Goal: Complete application form

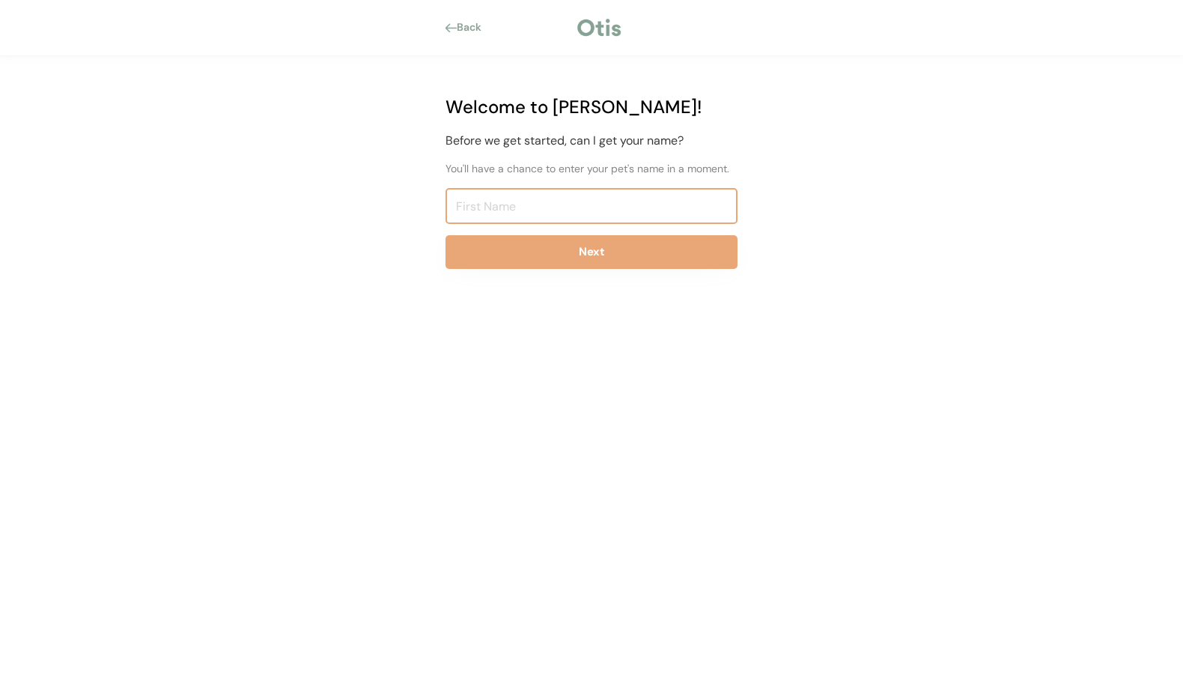
click at [488, 200] on input "input" at bounding box center [592, 206] width 292 height 36
click at [487, 201] on input "input" at bounding box center [592, 206] width 292 height 36
drag, startPoint x: 487, startPoint y: 201, endPoint x: 469, endPoint y: 206, distance: 18.5
click at [469, 206] on input "input" at bounding box center [592, 206] width 292 height 36
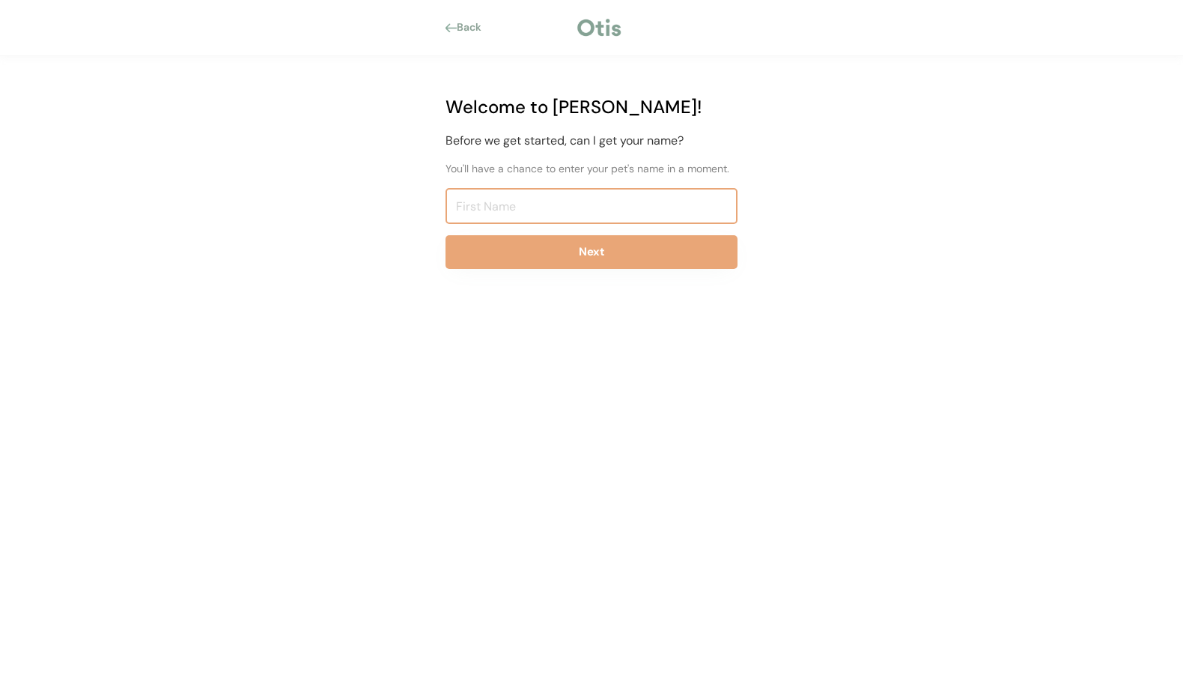
click at [453, 206] on input "input" at bounding box center [592, 206] width 292 height 36
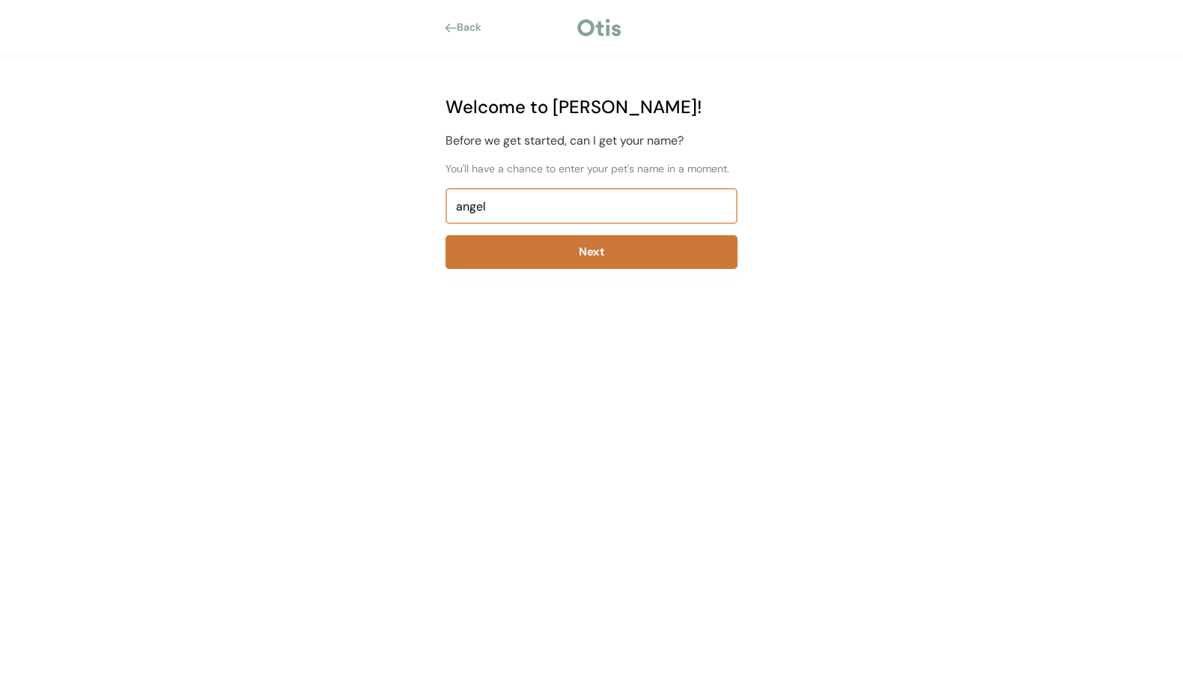
type input "angel"
click at [597, 252] on button "Next" at bounding box center [592, 252] width 292 height 34
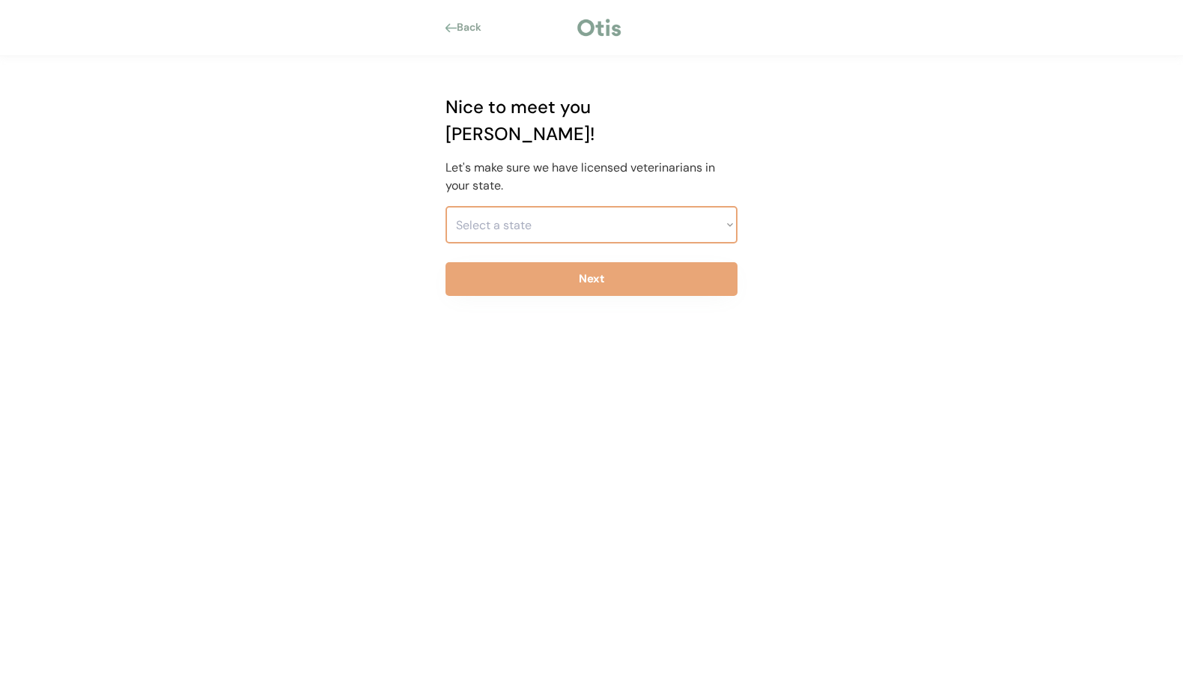
click at [729, 206] on select "Select a state Alabama Alaska American Samoa Arizona Arkansas California Colora…" at bounding box center [592, 224] width 292 height 37
select select ""1348695171700984260__LOOKUP__1704914077232x348505748687823550""
click at [446, 206] on select "Select a state Alabama Alaska American Samoa Arizona Arkansas California Colora…" at bounding box center [592, 224] width 292 height 37
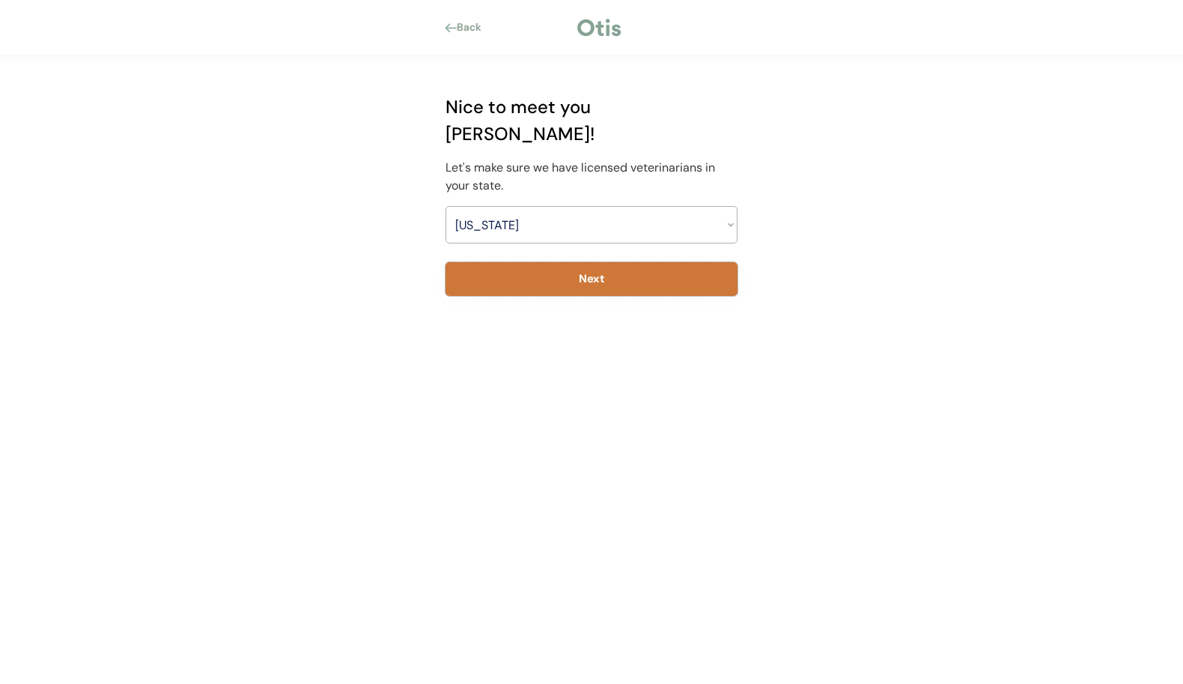
click at [613, 262] on button "Next" at bounding box center [592, 279] width 292 height 34
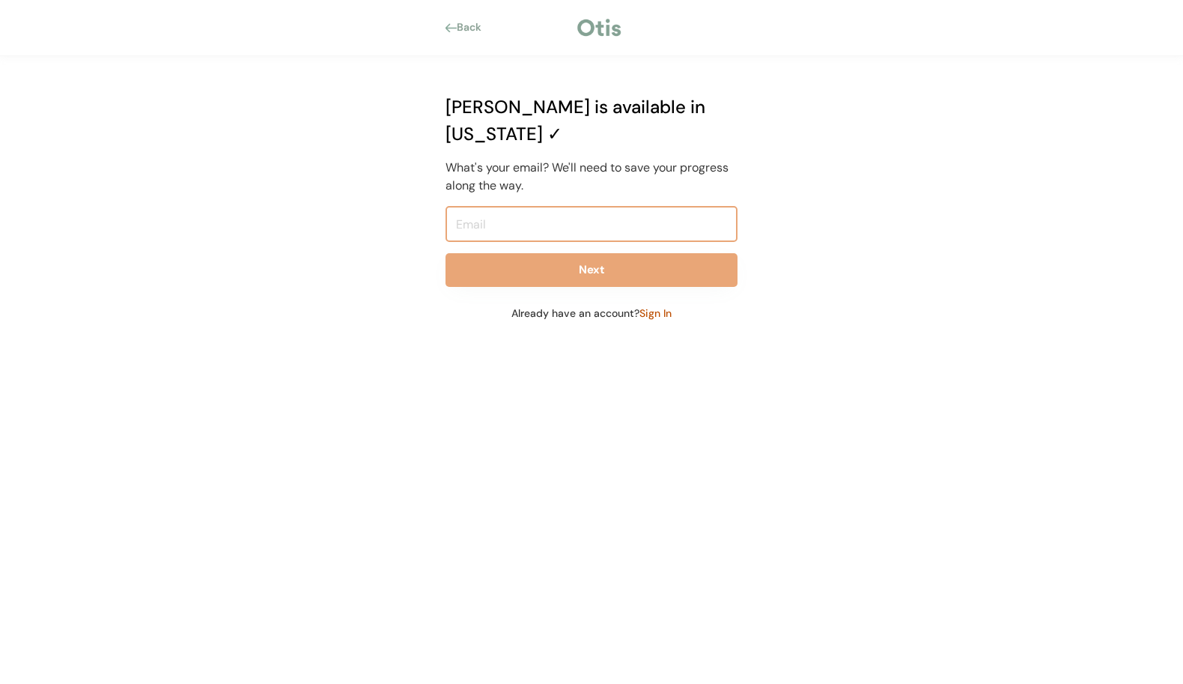
click at [475, 206] on input "email" at bounding box center [592, 224] width 292 height 36
type input "angel.053@outlook.com"
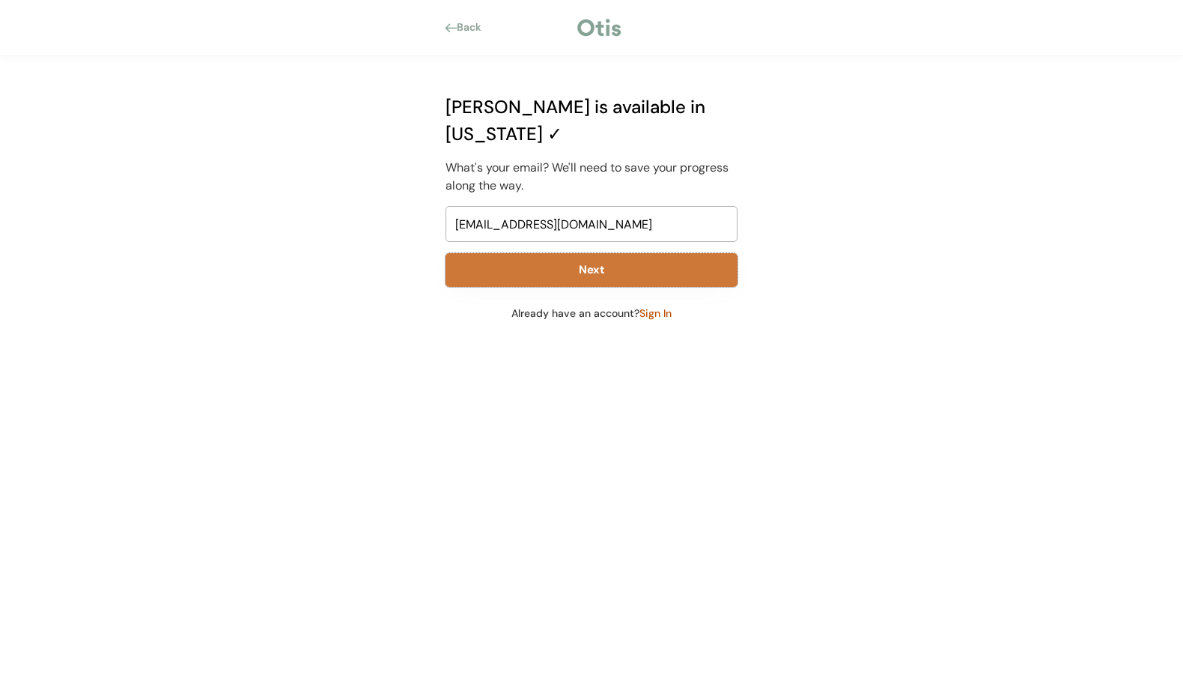
click at [606, 253] on button "Next" at bounding box center [592, 270] width 292 height 34
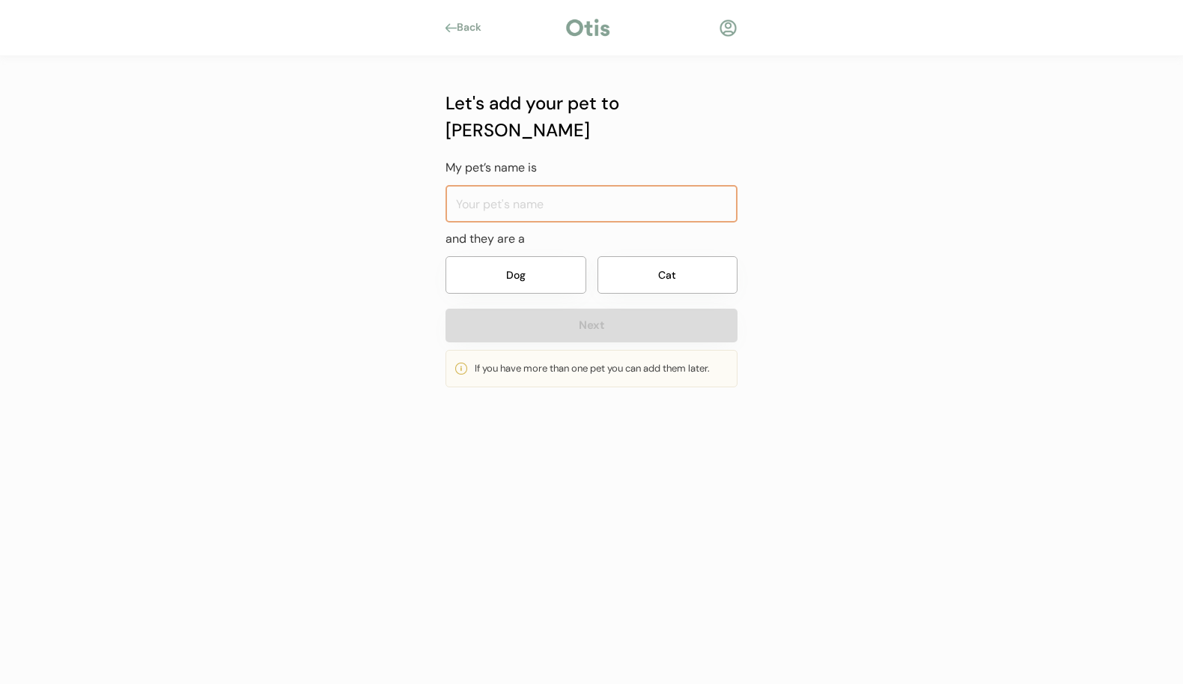
click at [477, 185] on input "input" at bounding box center [592, 203] width 292 height 37
type input "[PERSON_NAME]"
click at [526, 256] on button "Dog" at bounding box center [516, 274] width 141 height 37
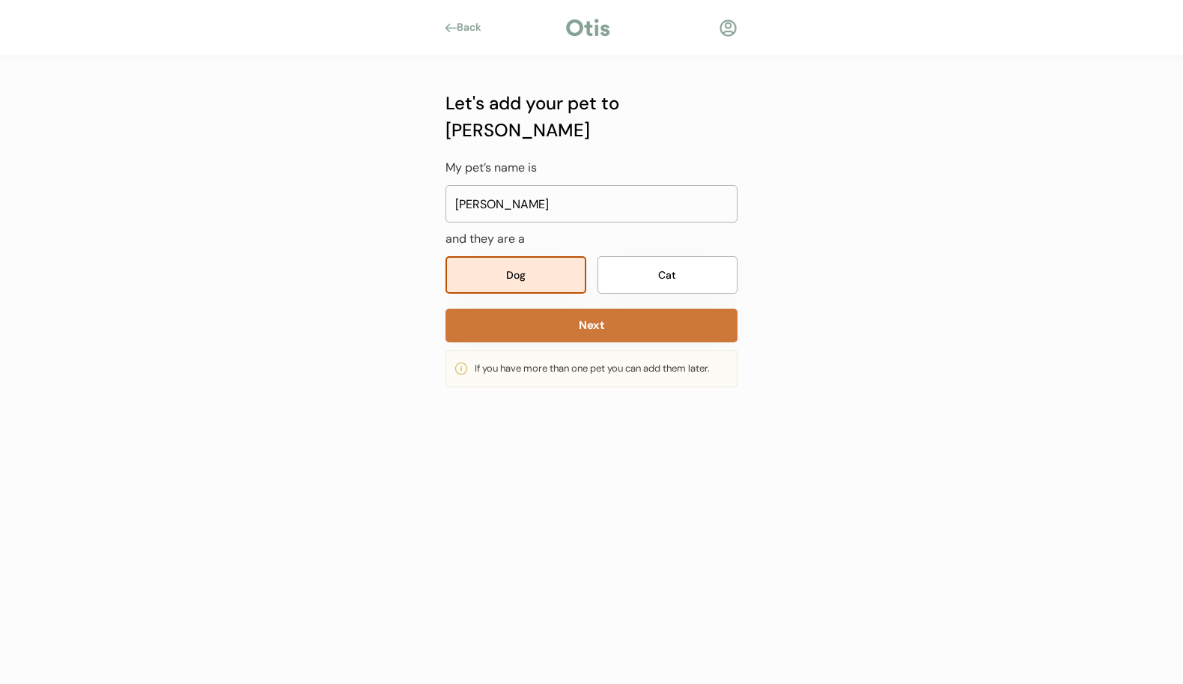
click at [591, 308] on button "Next" at bounding box center [592, 325] width 292 height 34
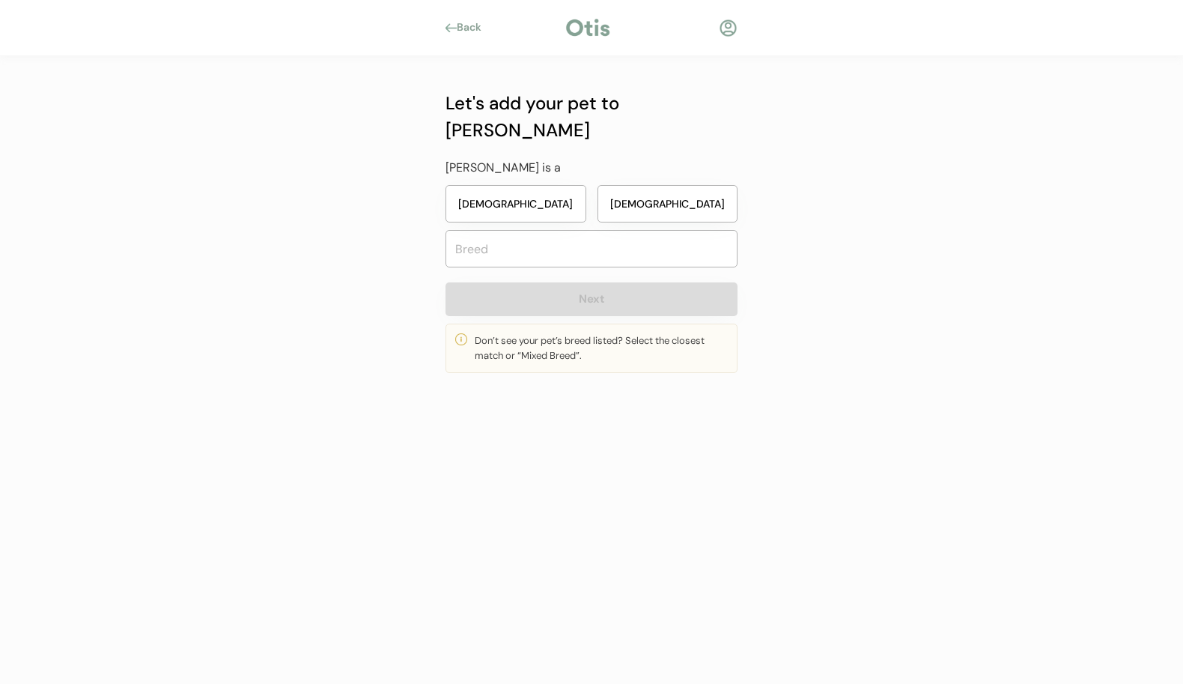
click at [669, 185] on button "Male" at bounding box center [668, 203] width 141 height 37
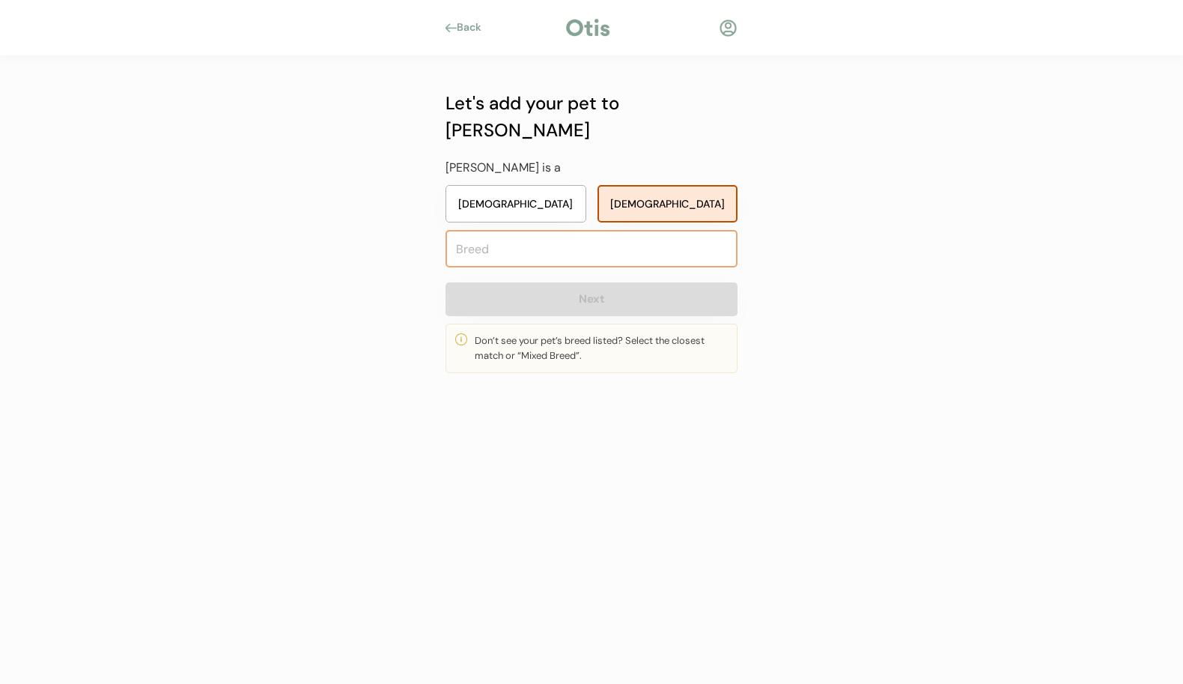
click at [553, 230] on input "text" at bounding box center [592, 248] width 292 height 37
type input "pitt/terrian"
click at [590, 282] on button "Next" at bounding box center [592, 299] width 292 height 34
click at [482, 230] on input "text" at bounding box center [592, 248] width 292 height 37
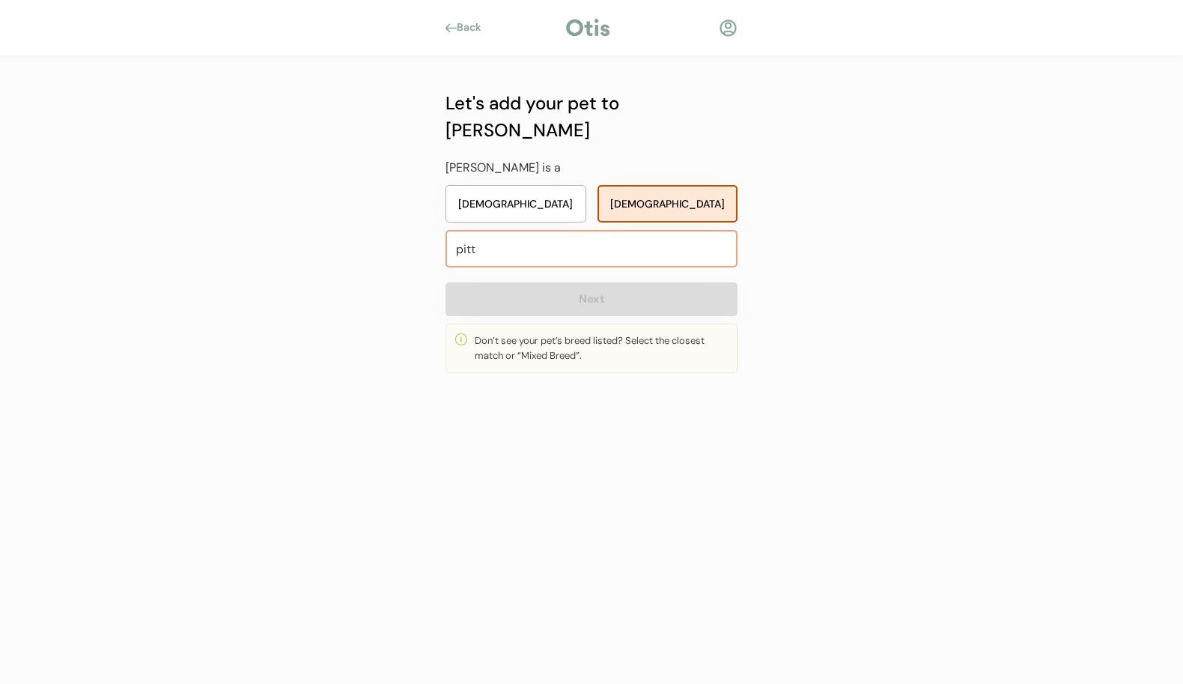
click at [482, 230] on input "pitt" at bounding box center [592, 248] width 292 height 37
click at [478, 230] on input "pitt" at bounding box center [592, 248] width 292 height 37
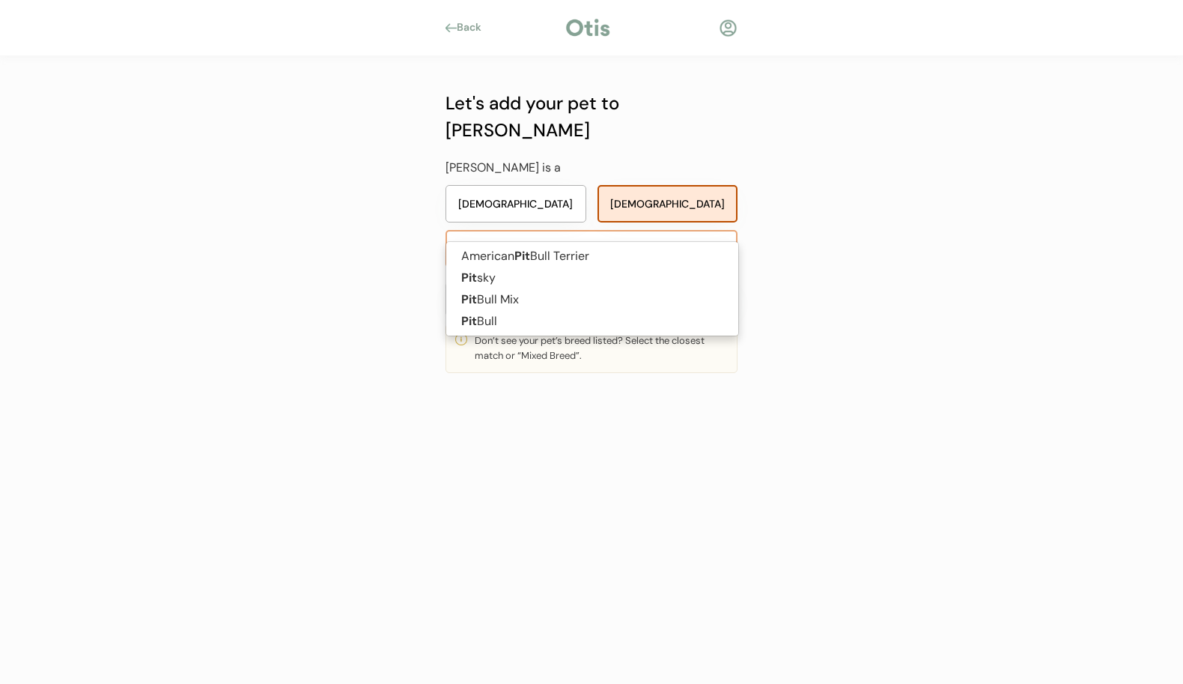
type input "p"
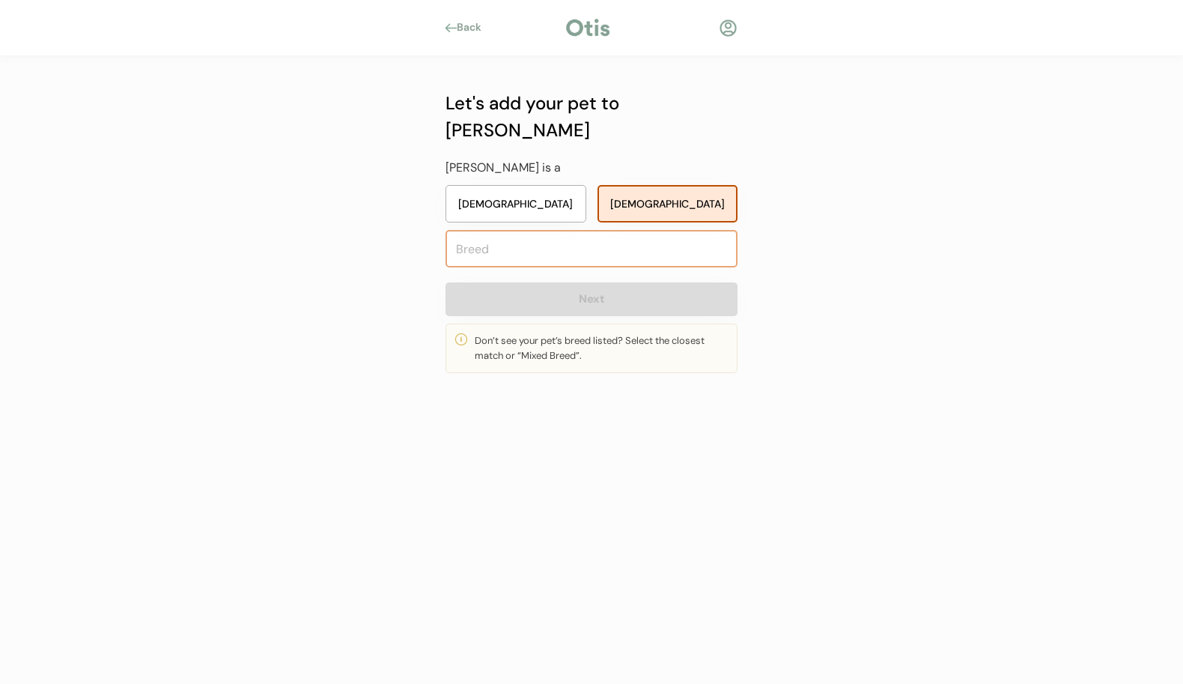
click at [460, 230] on input "text" at bounding box center [592, 248] width 292 height 37
click at [468, 230] on input "text" at bounding box center [592, 248] width 292 height 37
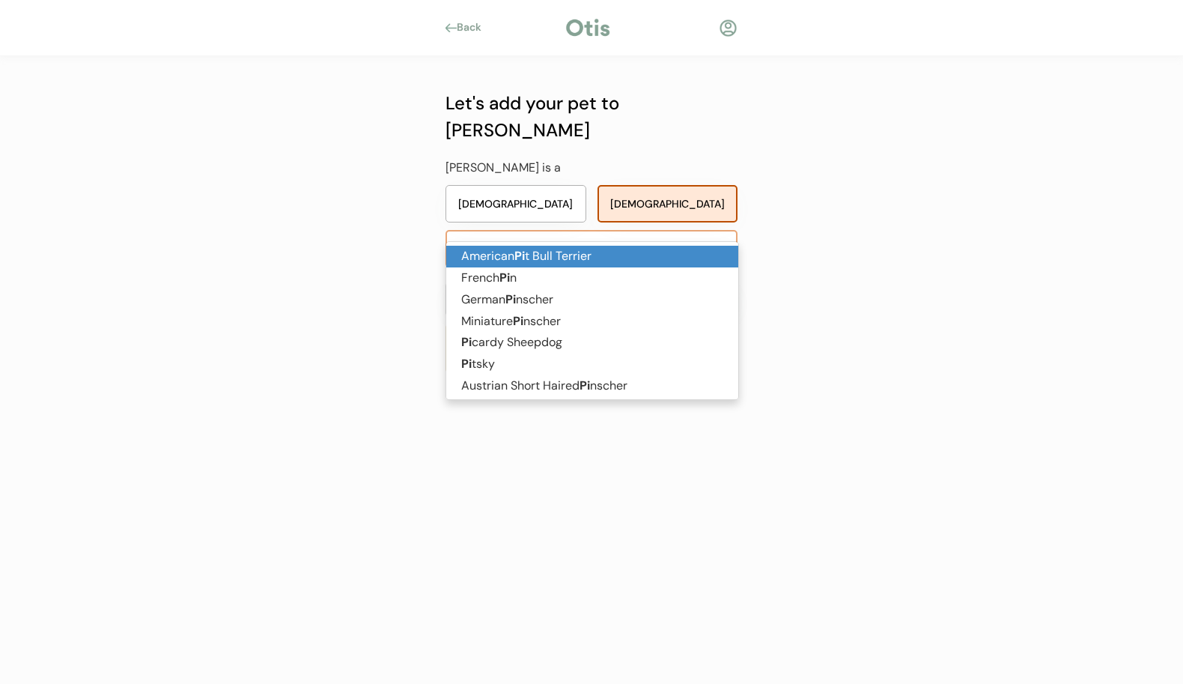
click at [548, 261] on p "American Pi t Bull Terrier" at bounding box center [592, 257] width 292 height 22
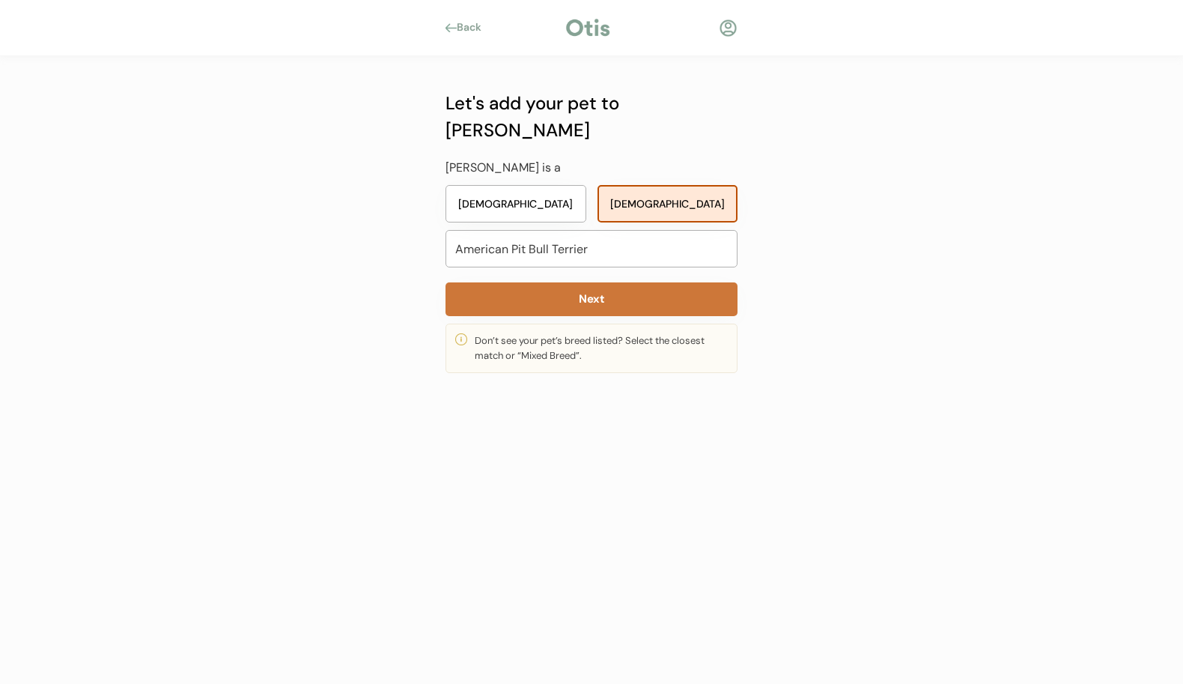
type input "American Pit Bull Terrier"
click at [591, 282] on button "Next" at bounding box center [592, 299] width 292 height 34
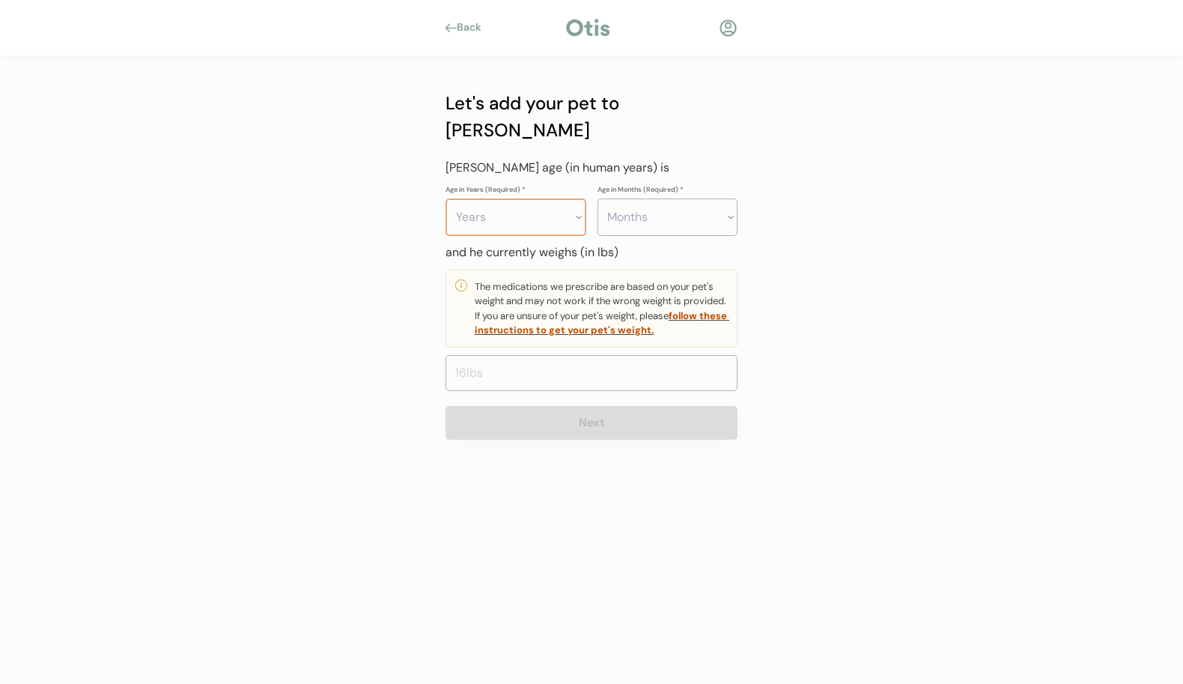
click at [580, 198] on select "Years 0 1 2 3 4 5 6 7 8 9 10 11 12 13 14 15 16 17 18 19 20" at bounding box center [516, 216] width 141 height 37
select select "1"
click at [446, 198] on select "Years 0 1 2 3 4 5 6 7 8 9 10 11 12 13 14 15 16 17 18 19 20" at bounding box center [516, 216] width 141 height 37
click at [724, 198] on select "Months 0 1 2 3 4 5 6 7 8 9 10 11" at bounding box center [668, 216] width 141 height 37
select select "6"
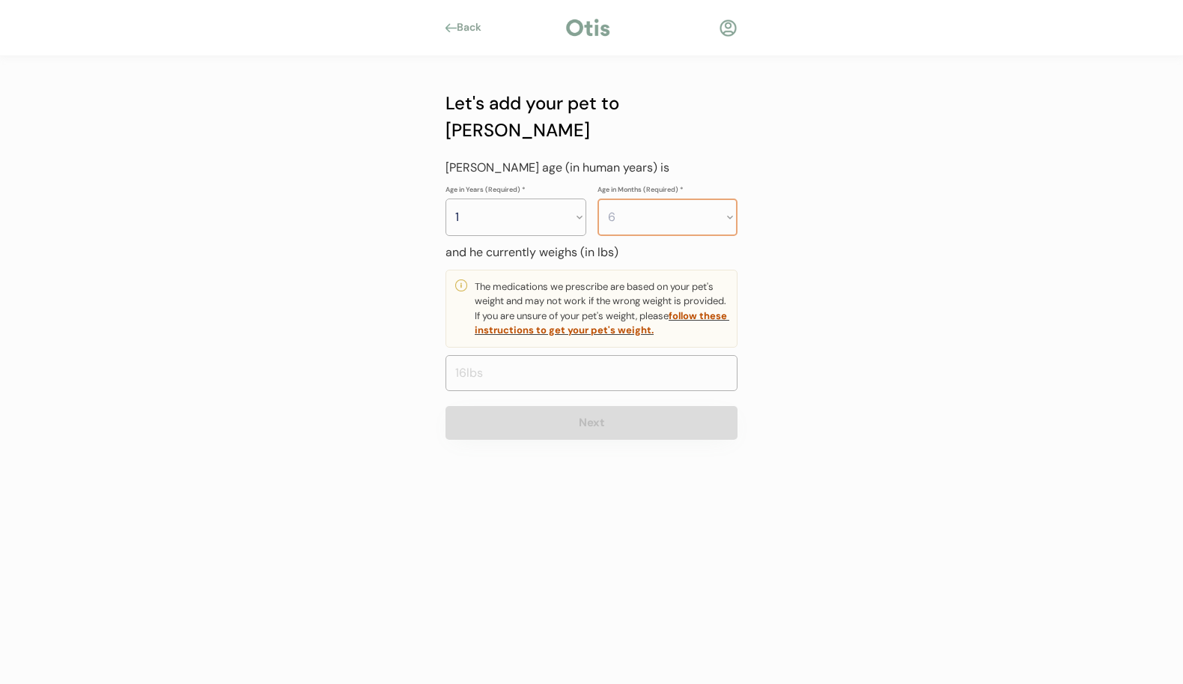
click at [598, 198] on select "Months 0 1 2 3 4 5 6 7 8 9 10 11" at bounding box center [668, 216] width 141 height 37
click at [532, 355] on input "input" at bounding box center [592, 373] width 292 height 36
click at [493, 355] on input "input" at bounding box center [592, 373] width 292 height 36
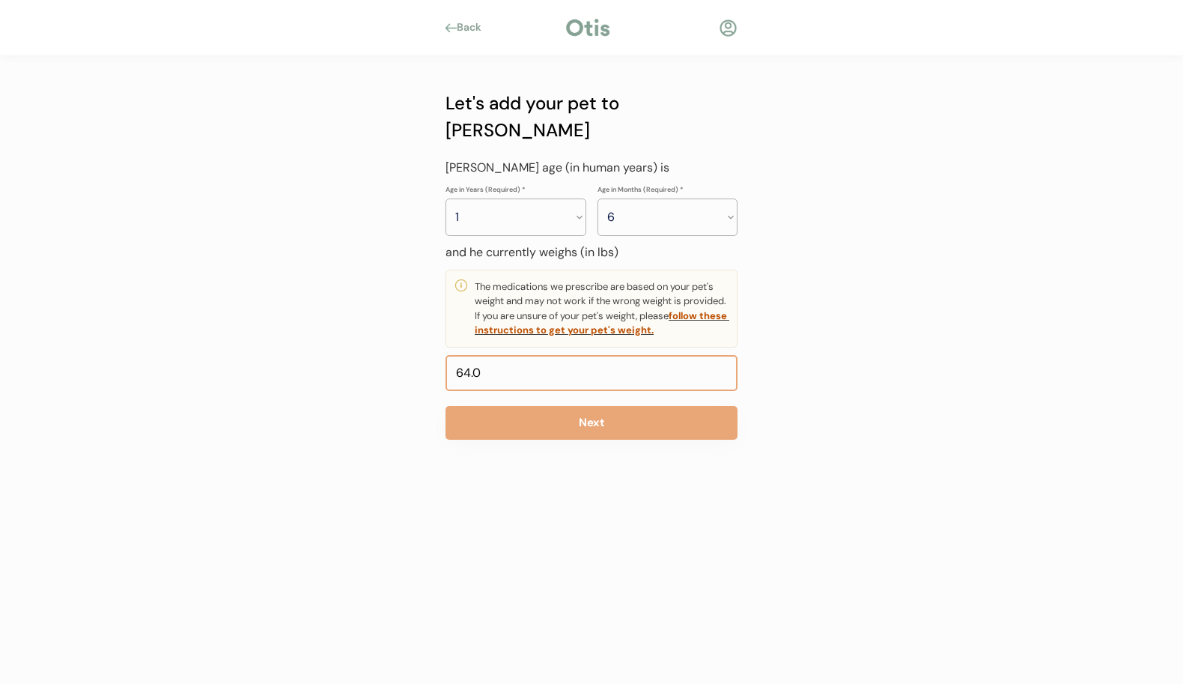
click at [492, 355] on input "input" at bounding box center [592, 373] width 292 height 36
click at [475, 355] on input "input" at bounding box center [592, 373] width 292 height 36
type input "65.0"
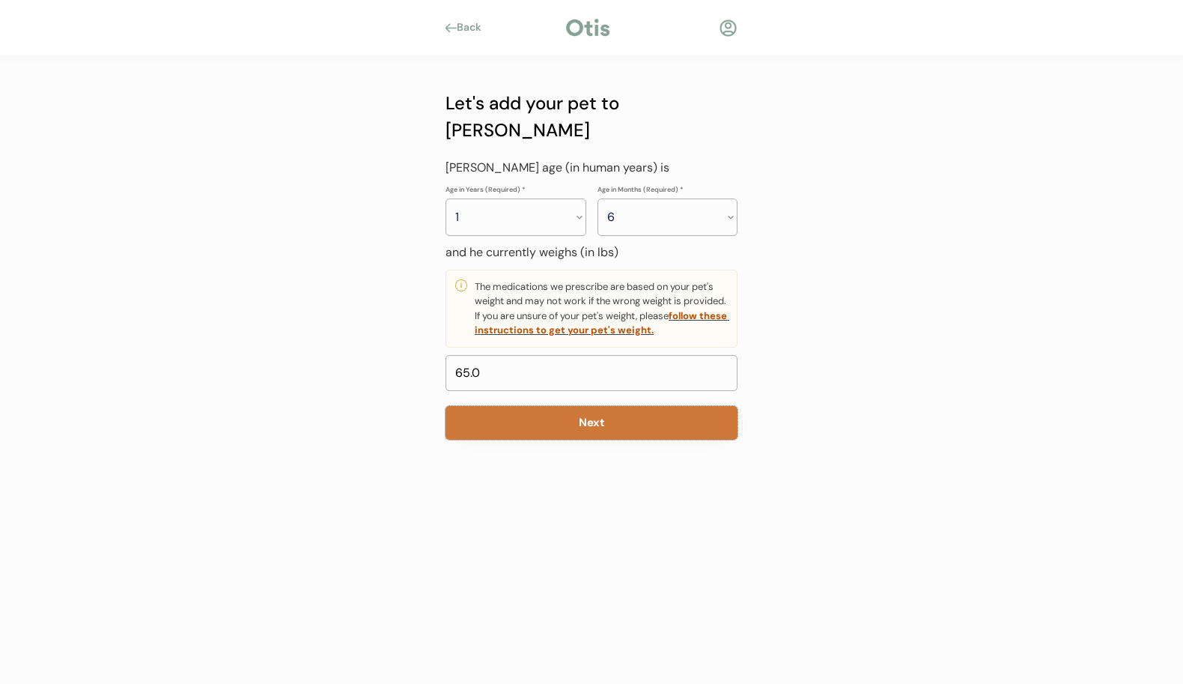
click at [592, 406] on button "Next" at bounding box center [592, 423] width 292 height 34
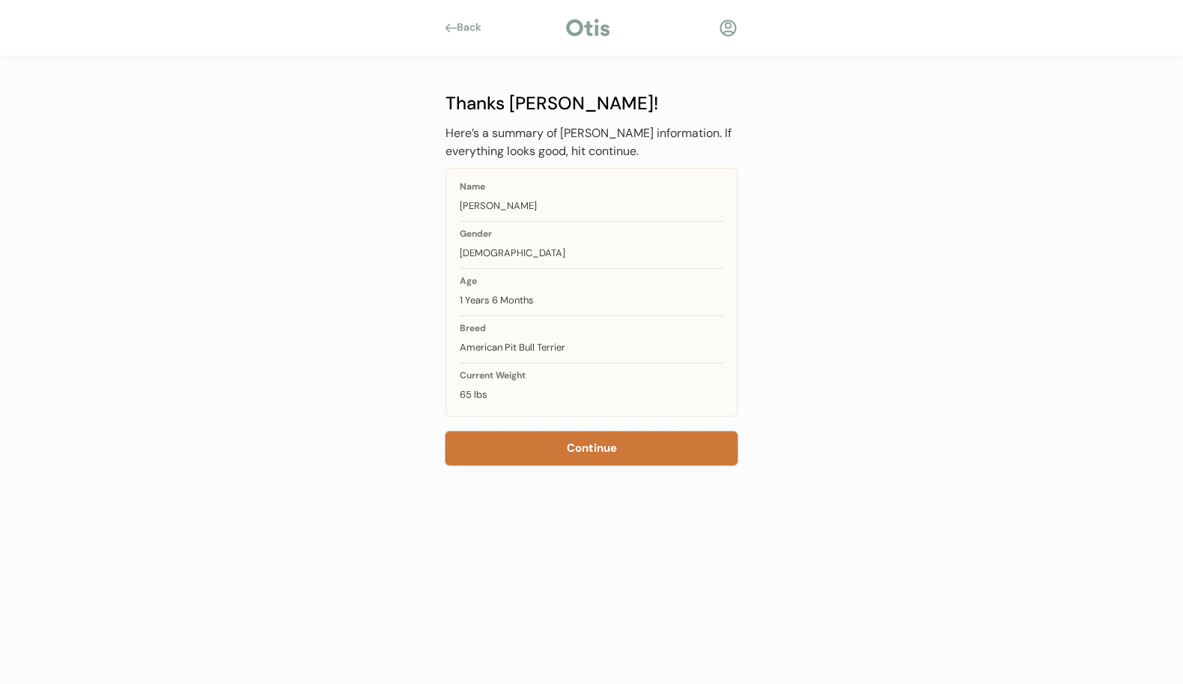
click at [616, 450] on button "Continue" at bounding box center [592, 448] width 292 height 34
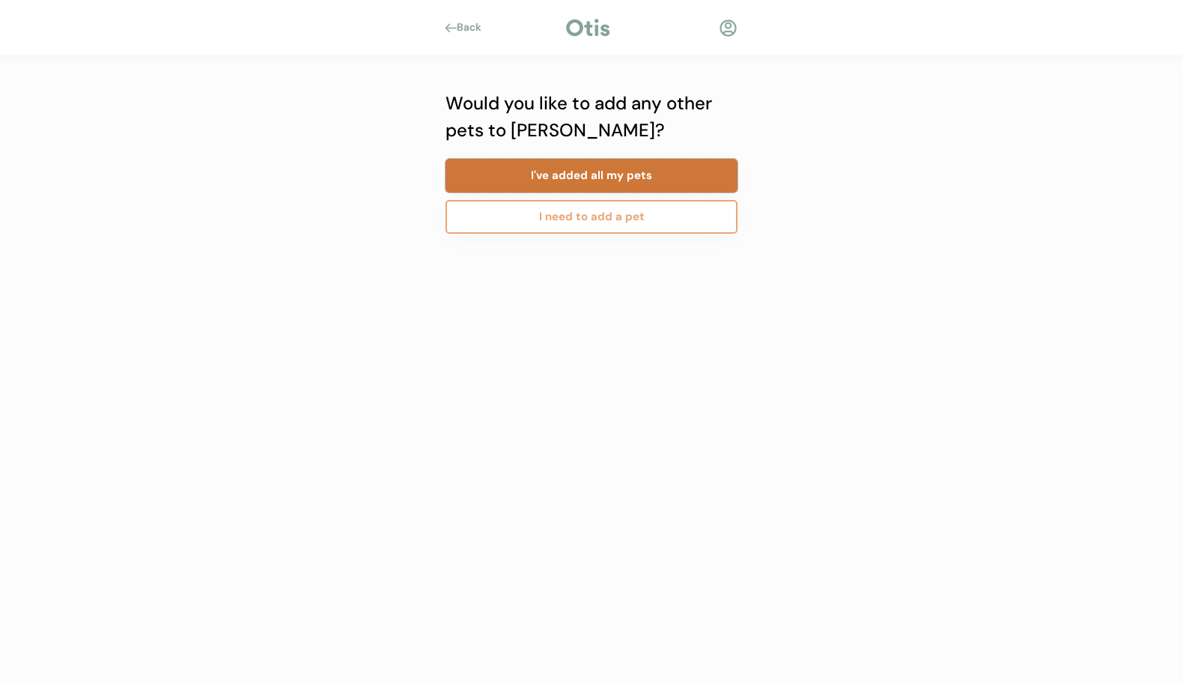
click at [567, 163] on button "I've added all my pets" at bounding box center [592, 176] width 292 height 34
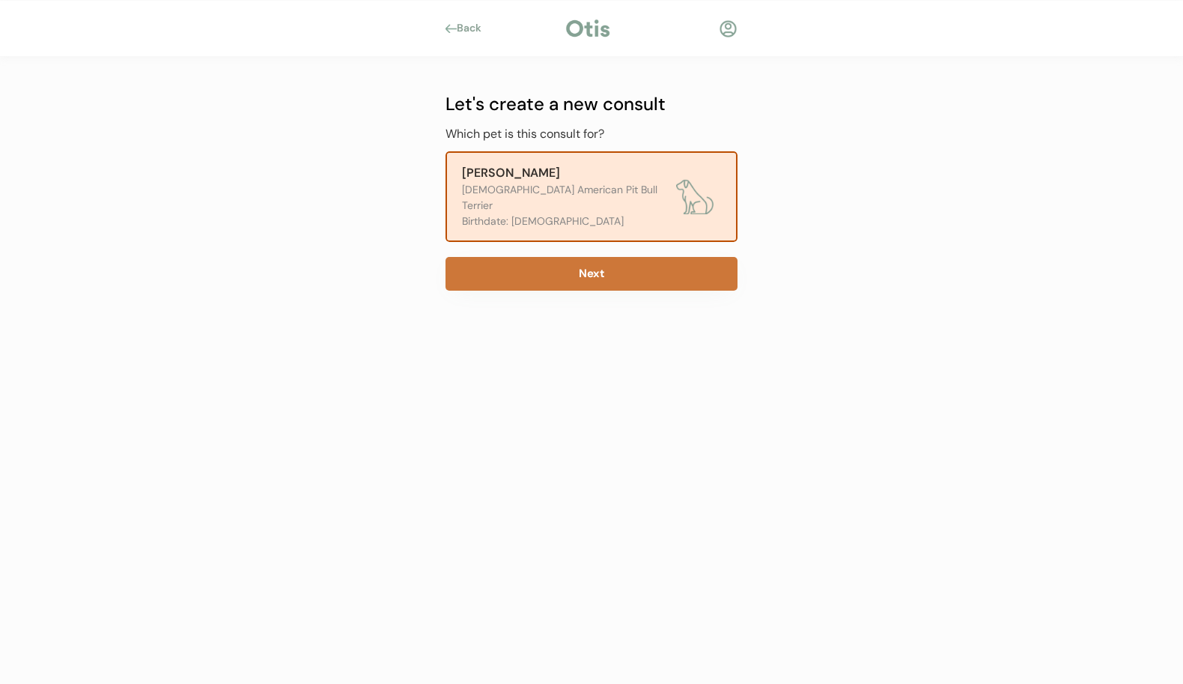
click at [604, 261] on button "Next" at bounding box center [592, 274] width 292 height 34
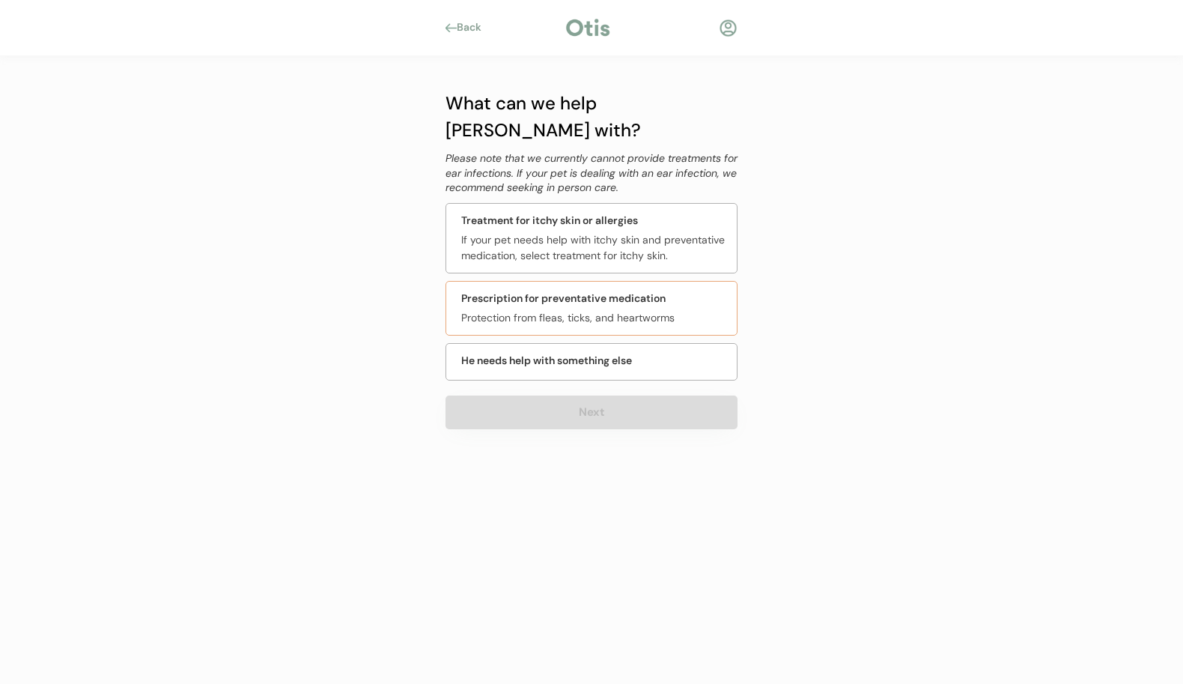
click at [544, 310] on div "Protection from fleas, ticks, and heartworms" at bounding box center [594, 318] width 267 height 16
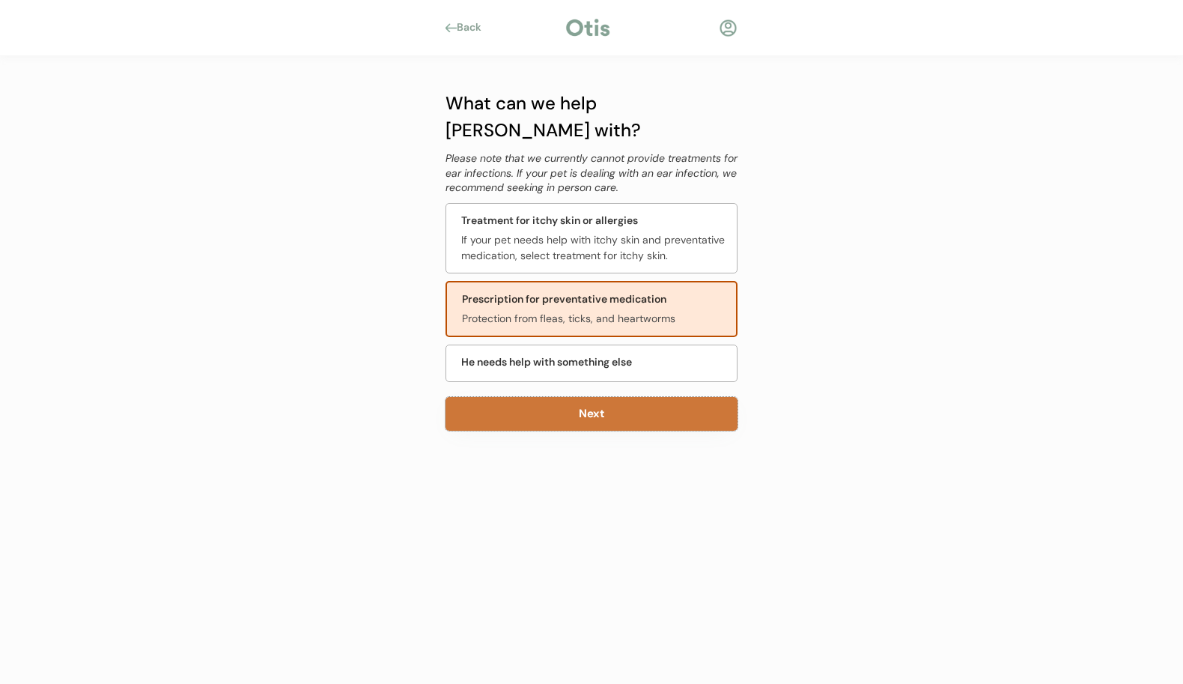
click at [595, 397] on button "Next" at bounding box center [592, 414] width 292 height 34
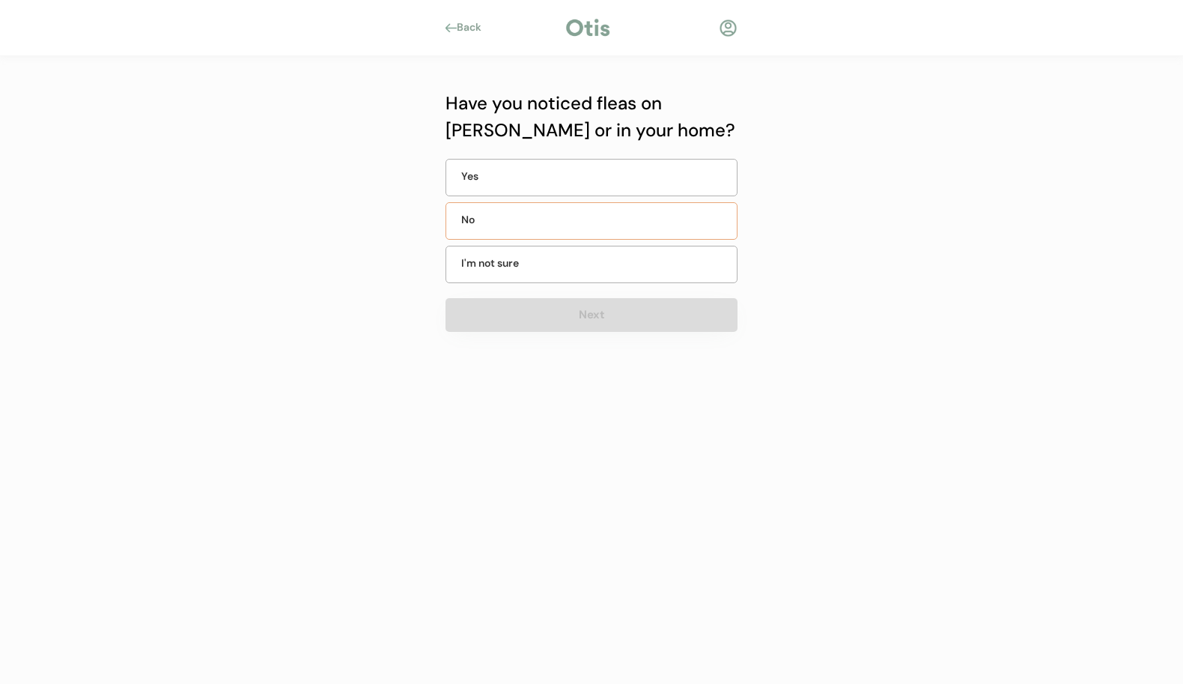
click at [524, 222] on div "No" at bounding box center [498, 220] width 75 height 16
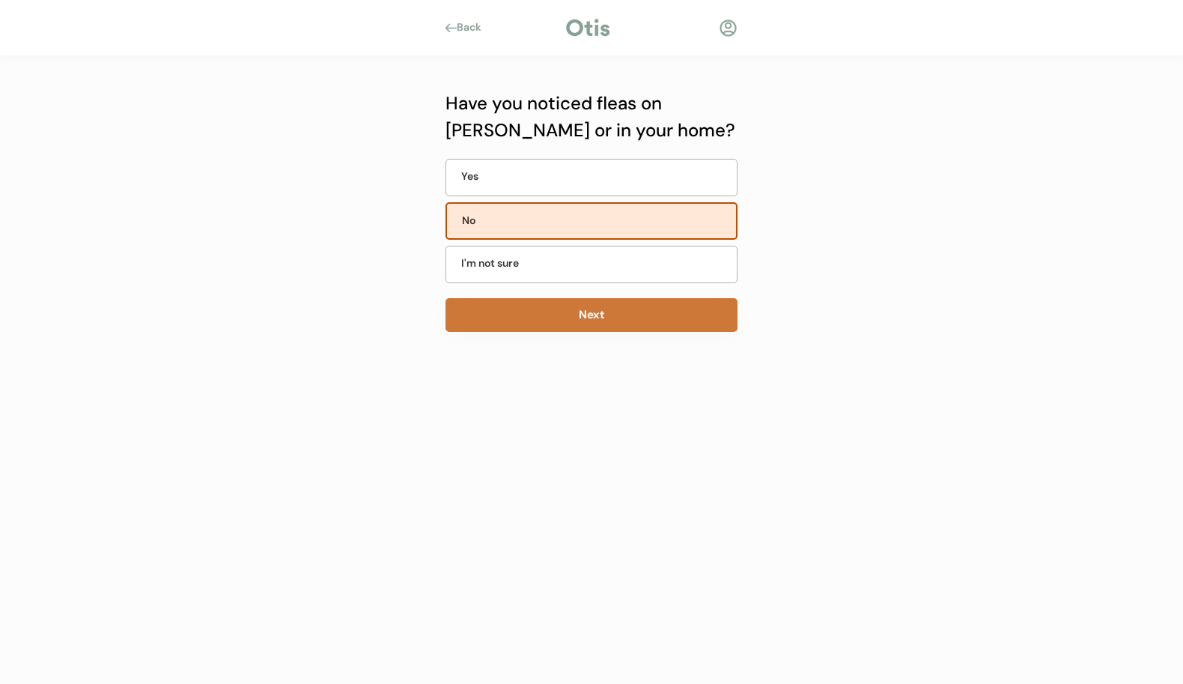
click at [592, 307] on button "Next" at bounding box center [592, 315] width 292 height 34
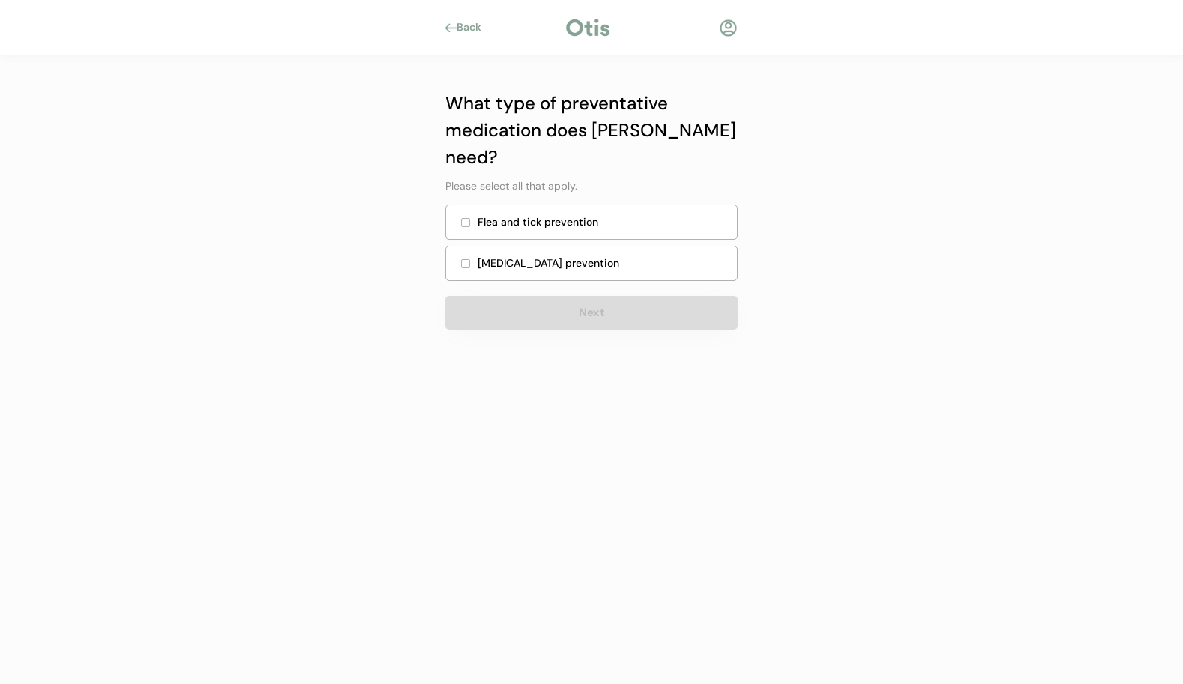
click at [464, 219] on div at bounding box center [465, 222] width 7 height 7
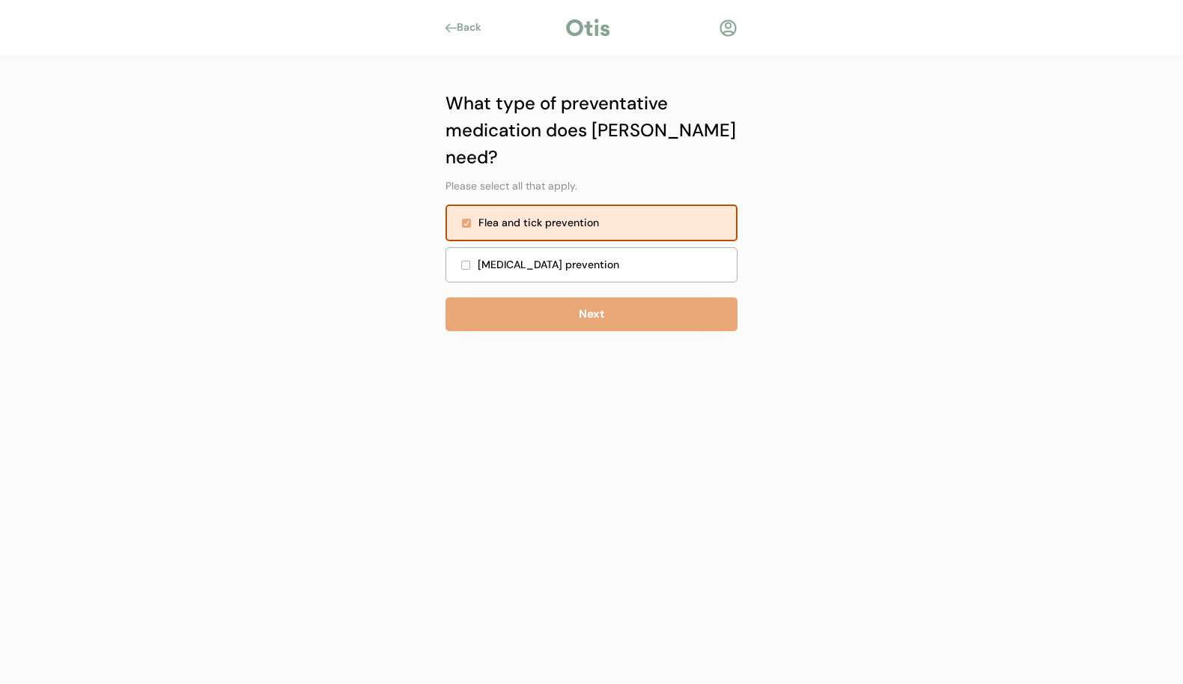
click at [466, 261] on div at bounding box center [465, 264] width 7 height 7
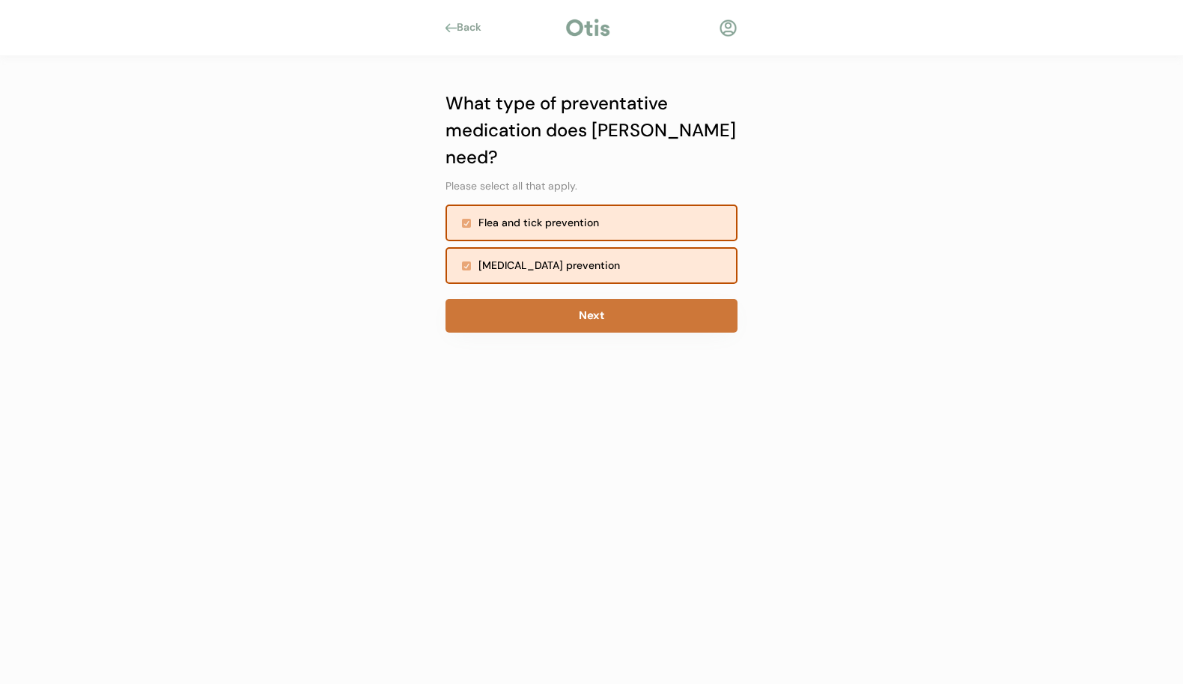
click at [598, 299] on button "Next" at bounding box center [592, 316] width 292 height 34
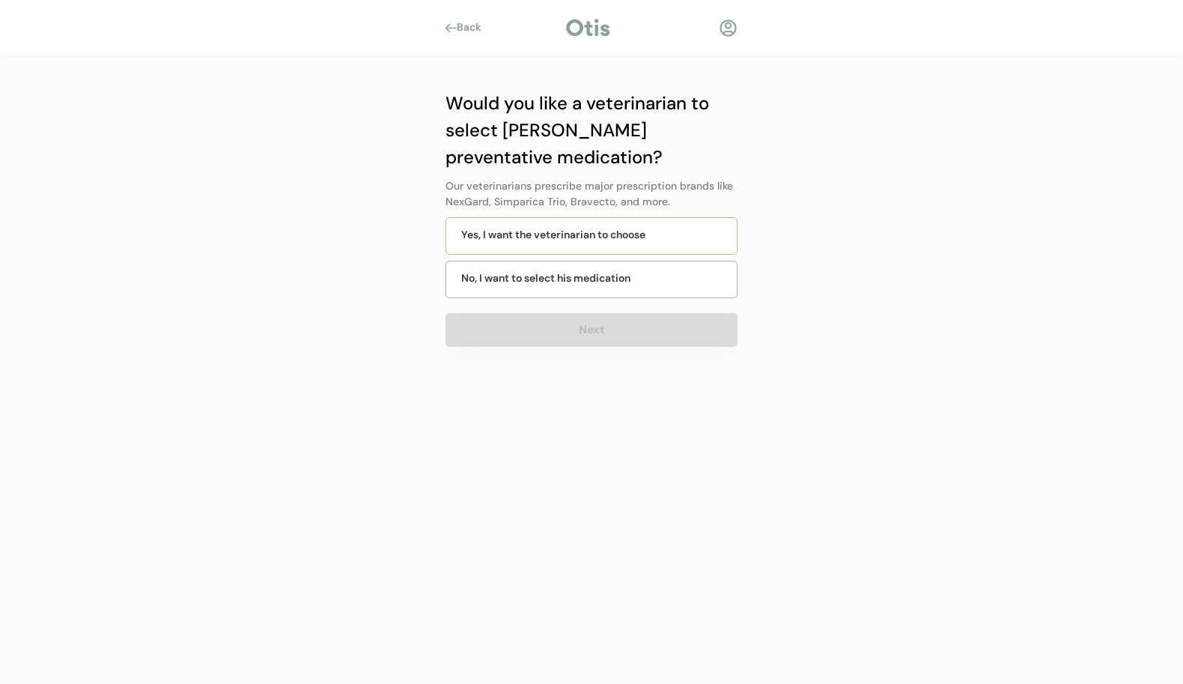
click at [514, 236] on div "Yes, I want the veterinarian to choose" at bounding box center [553, 235] width 184 height 16
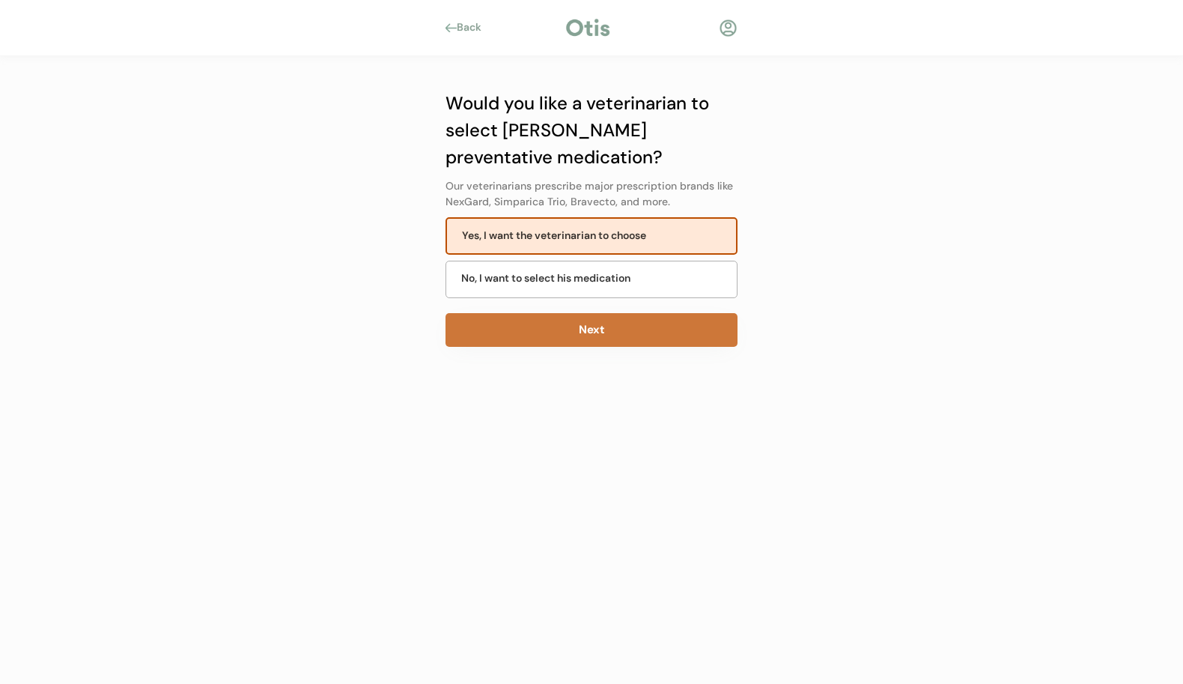
click at [594, 318] on button "Next" at bounding box center [592, 330] width 292 height 34
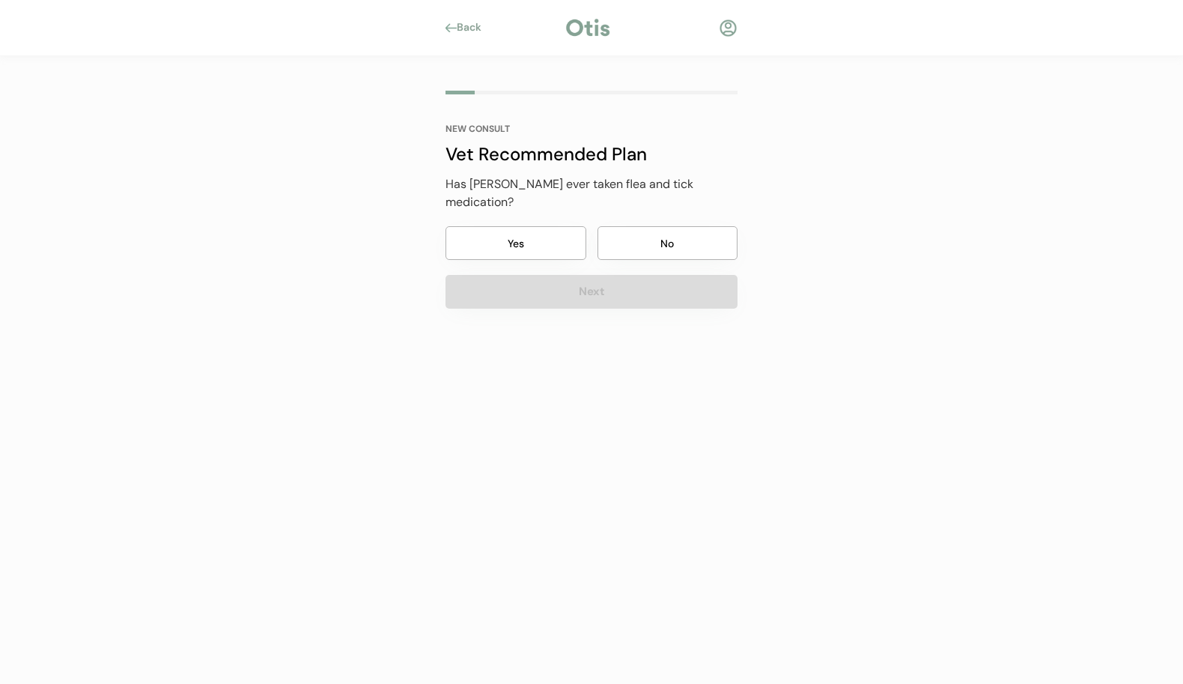
click at [552, 226] on button "Yes" at bounding box center [516, 243] width 141 height 34
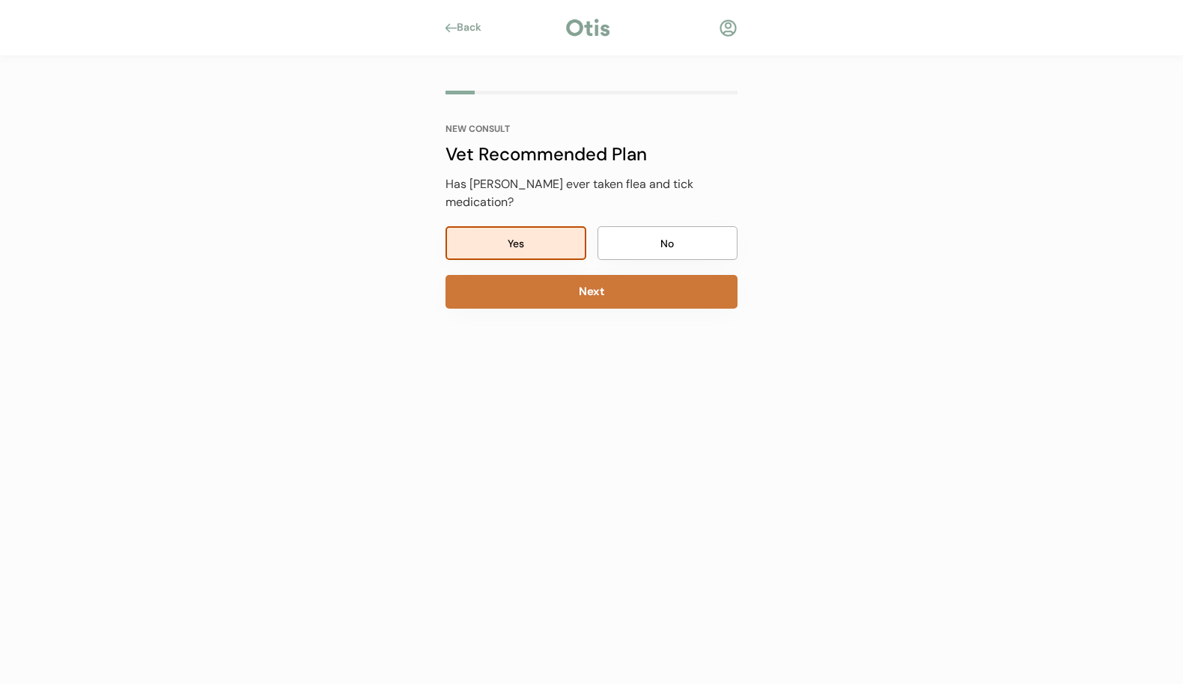
click at [613, 276] on button "Next" at bounding box center [592, 292] width 292 height 34
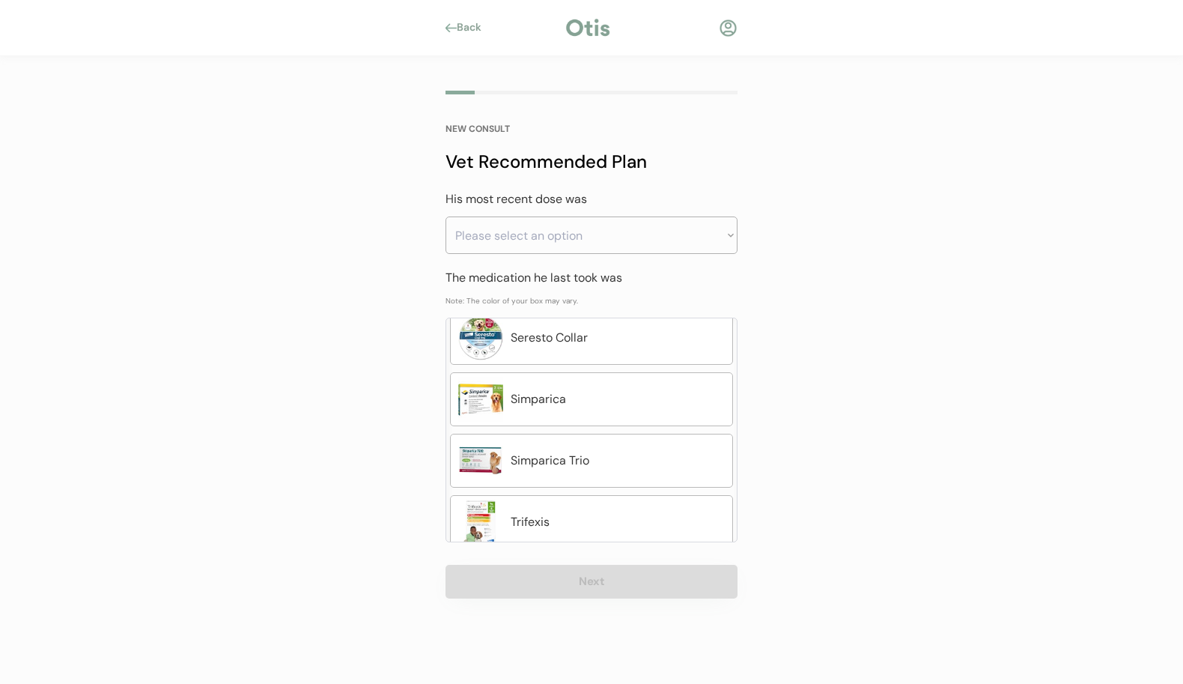
scroll to position [690, 0]
click at [576, 444] on div "Simparica Trio" at bounding box center [591, 457] width 283 height 54
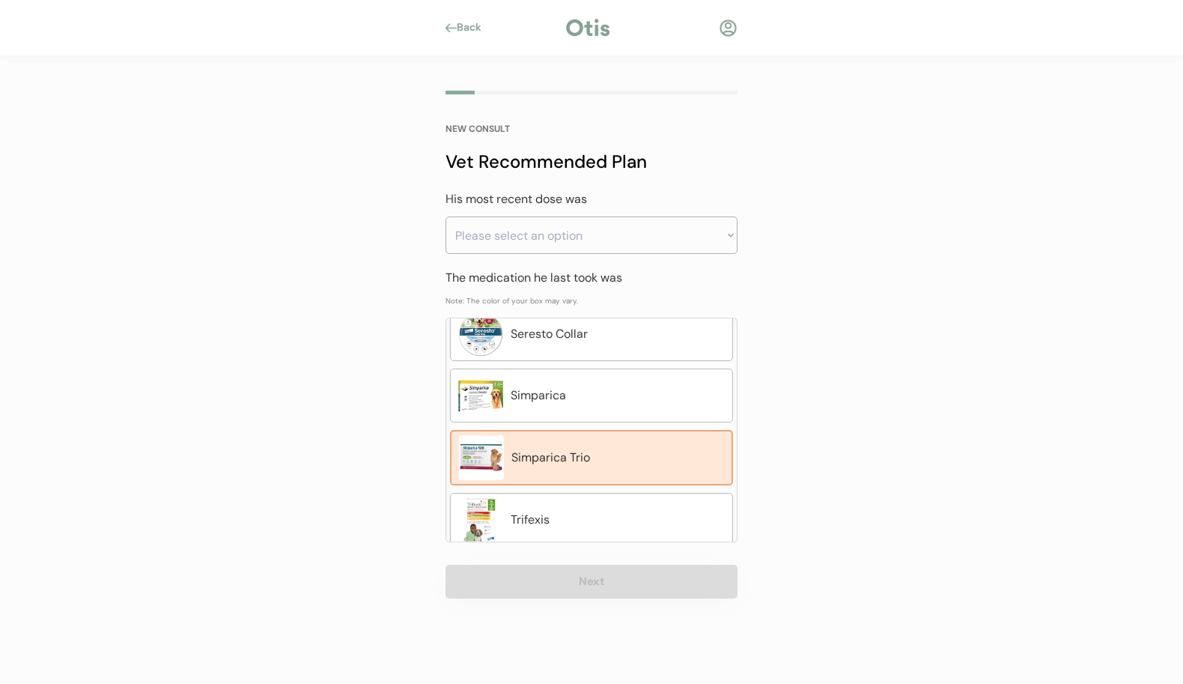
click at [619, 453] on div "Simparica Trio" at bounding box center [617, 458] width 213 height 18
click at [591, 590] on button "Next" at bounding box center [592, 582] width 292 height 34
click at [609, 459] on div "Simparica Trio" at bounding box center [617, 458] width 213 height 18
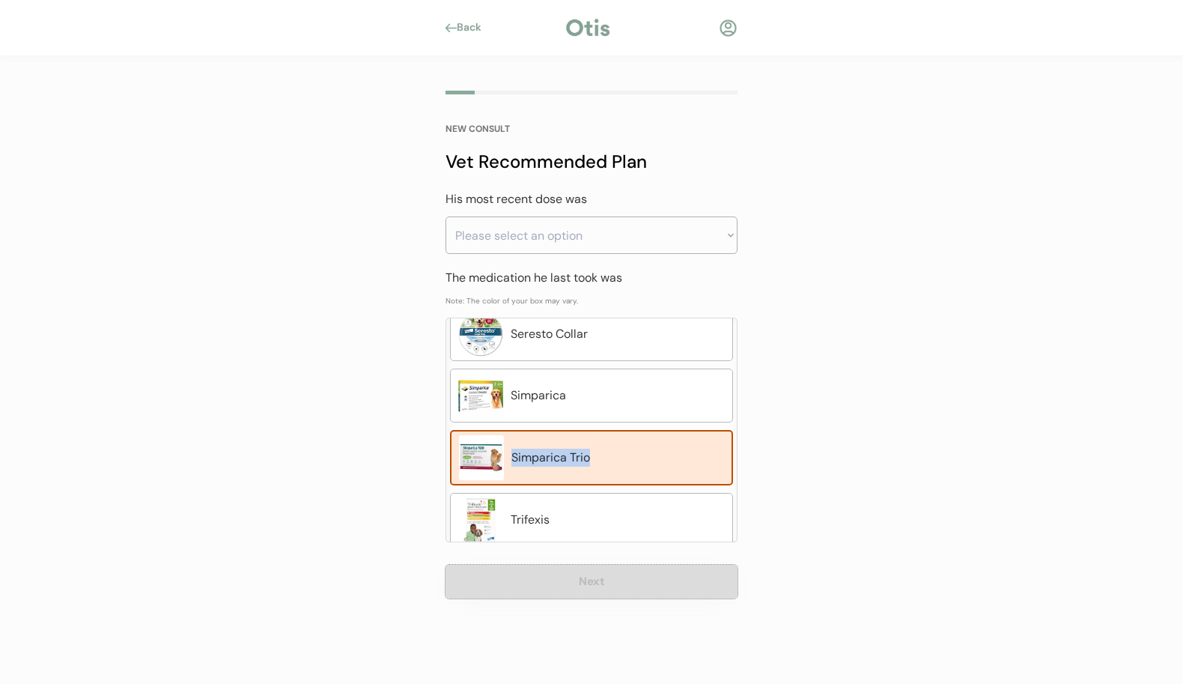
click at [592, 586] on button "Next" at bounding box center [592, 582] width 292 height 34
click at [577, 577] on button "Next" at bounding box center [592, 582] width 292 height 34
click at [630, 580] on button "Next" at bounding box center [592, 582] width 292 height 34
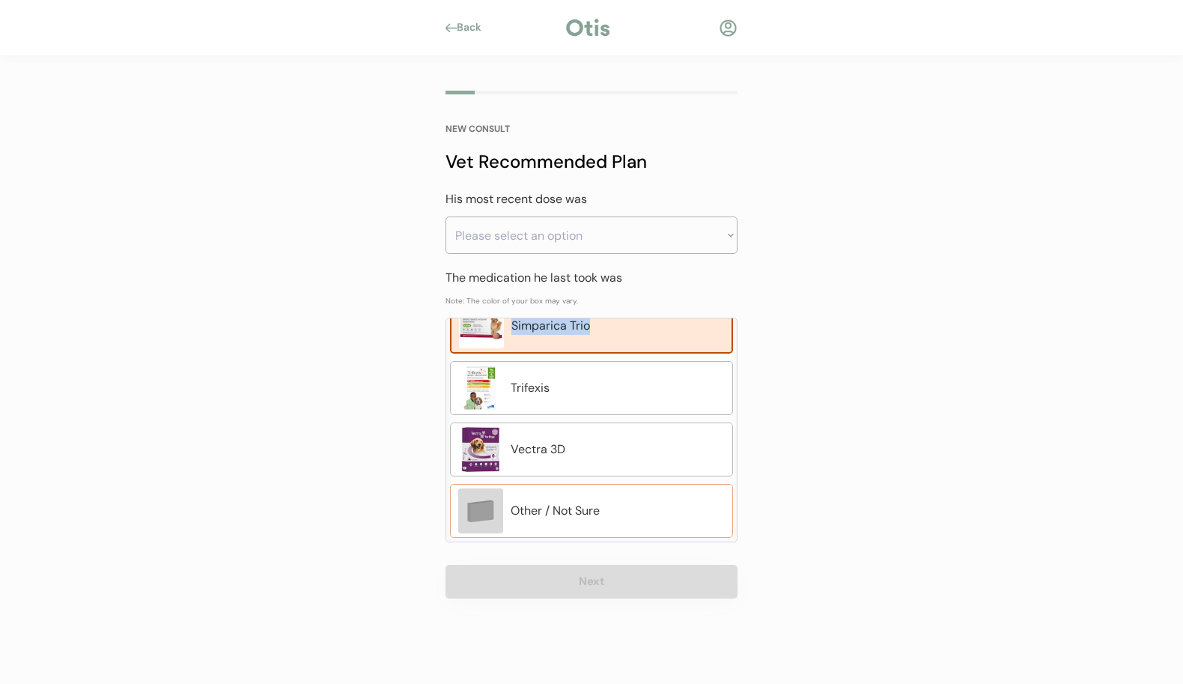
click at [502, 509] on img at bounding box center [480, 510] width 45 height 45
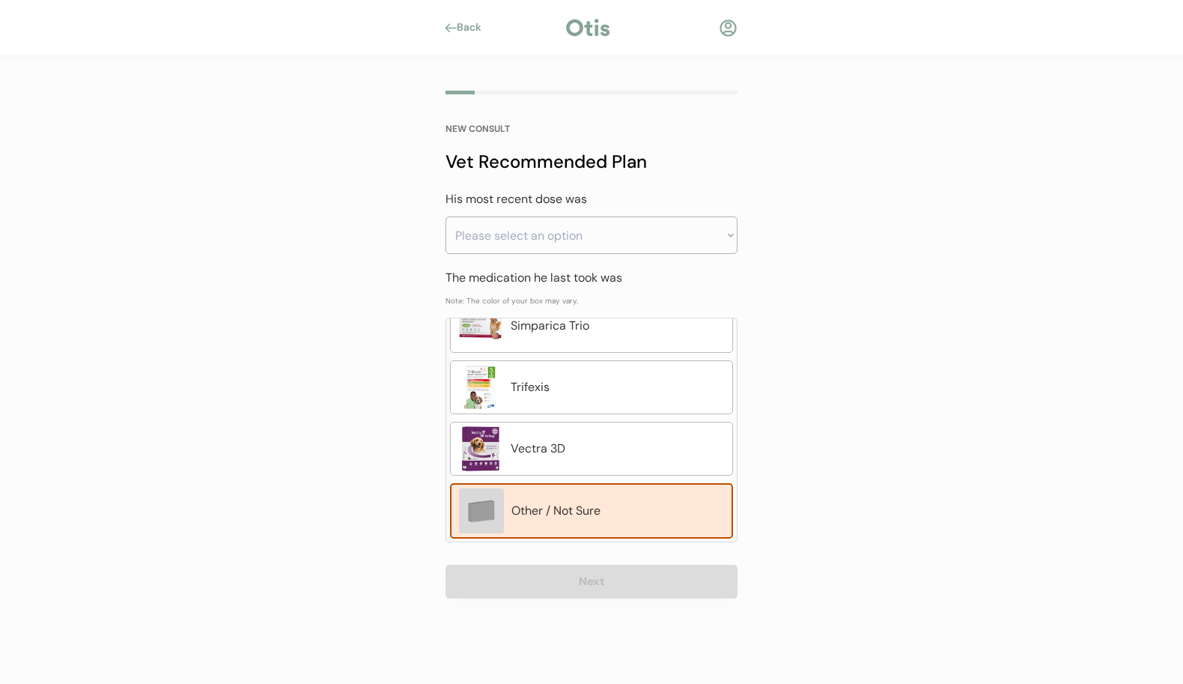
drag, startPoint x: 591, startPoint y: 599, endPoint x: 578, endPoint y: 541, distance: 59.0
click at [591, 598] on div "NEW CONSULT Vet Recommended Plan Has Wade ever taken flea and tick medication? …" at bounding box center [591, 344] width 337 height 576
drag, startPoint x: 592, startPoint y: 591, endPoint x: 661, endPoint y: 580, distance: 70.5
click at [598, 588] on button "Next" at bounding box center [592, 582] width 292 height 34
click at [673, 567] on button "Next" at bounding box center [592, 582] width 292 height 34
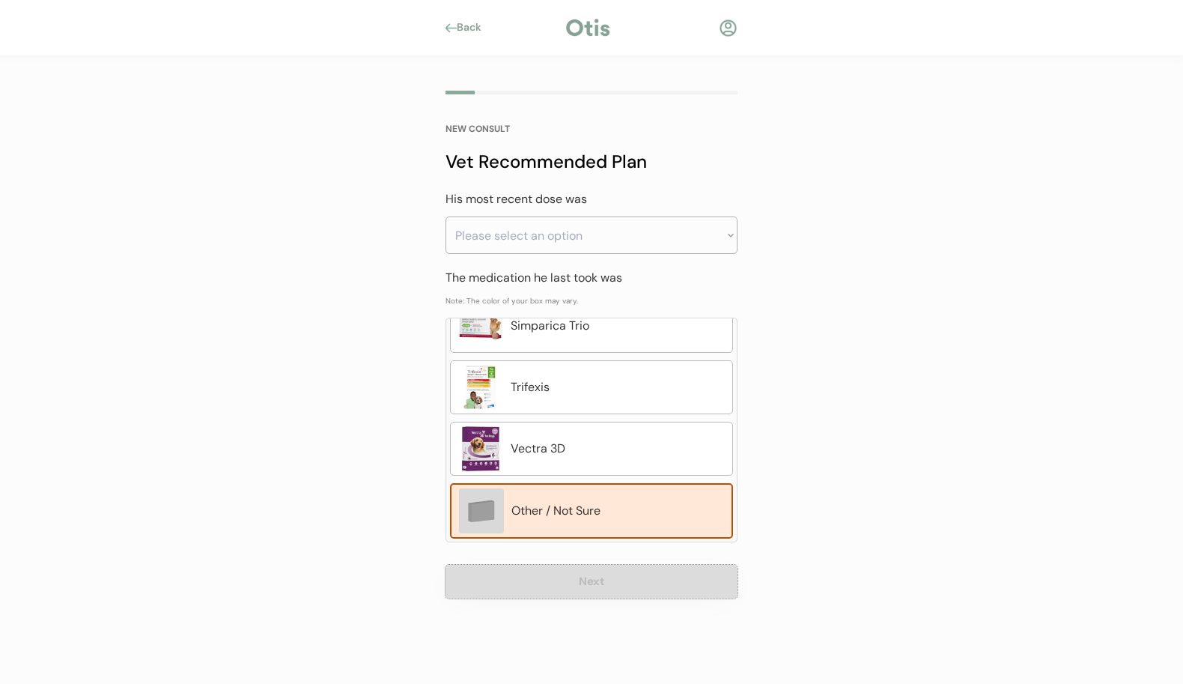
click at [650, 574] on button "Next" at bounding box center [592, 582] width 292 height 34
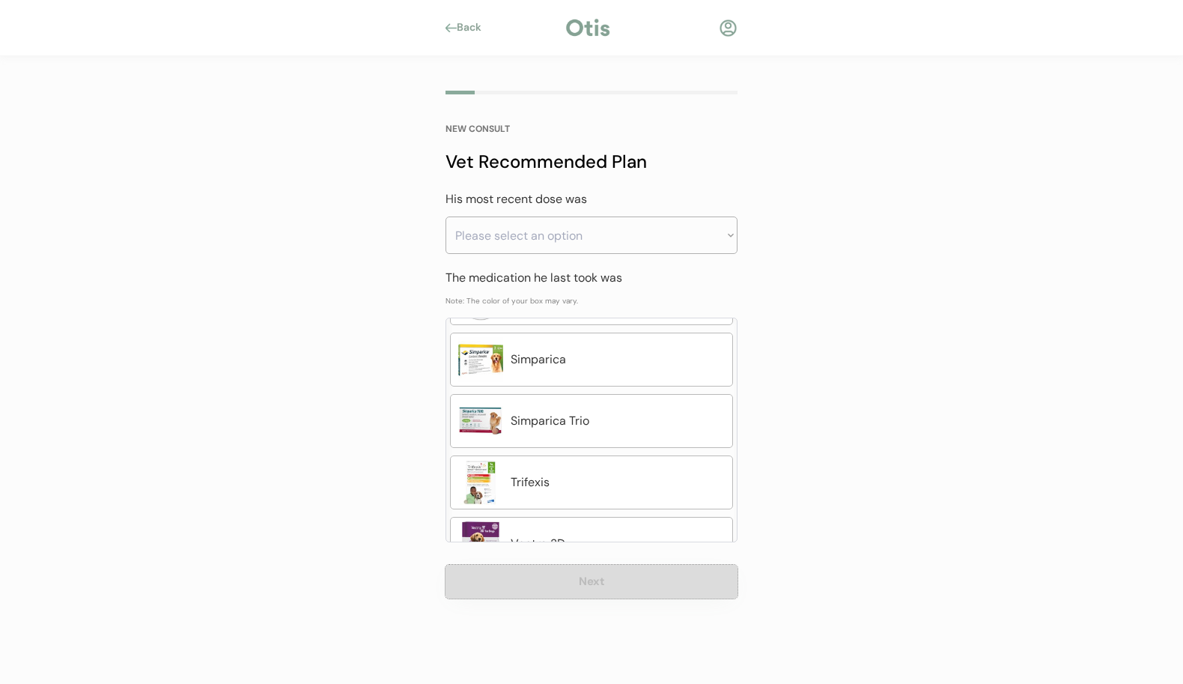
scroll to position [822, 0]
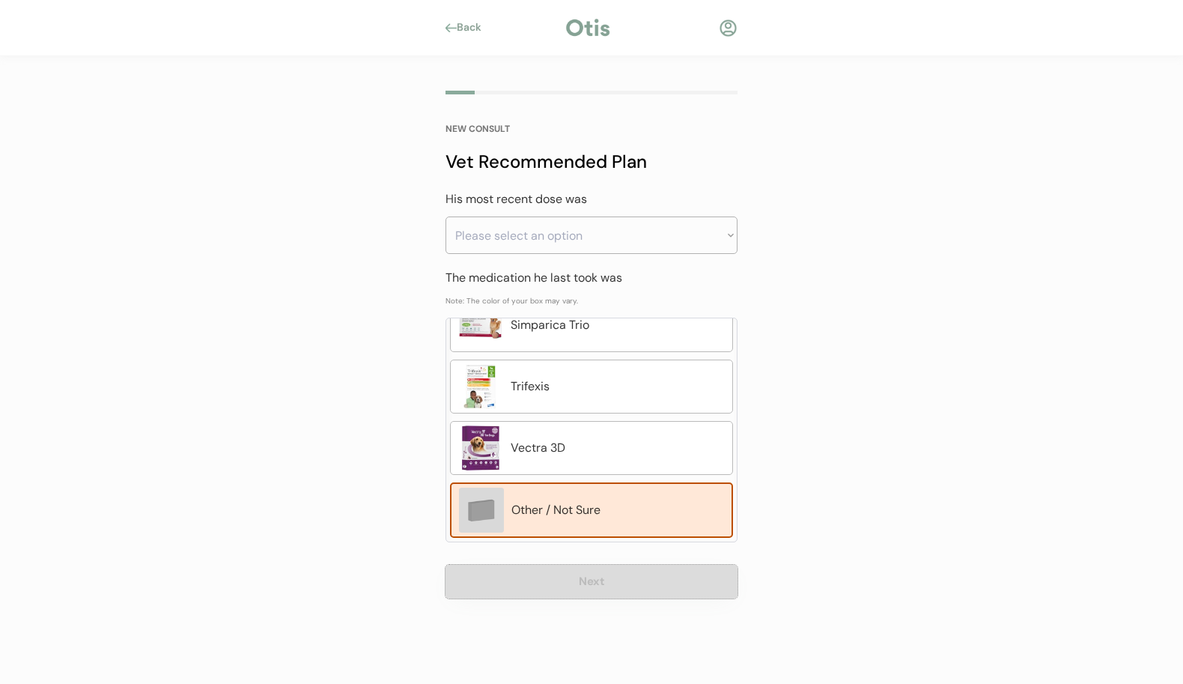
click at [672, 569] on button "Next" at bounding box center [592, 582] width 292 height 34
click at [657, 569] on button "Next" at bounding box center [592, 582] width 292 height 34
click at [635, 577] on button "Next" at bounding box center [592, 582] width 292 height 34
drag, startPoint x: 635, startPoint y: 577, endPoint x: 726, endPoint y: 231, distance: 357.6
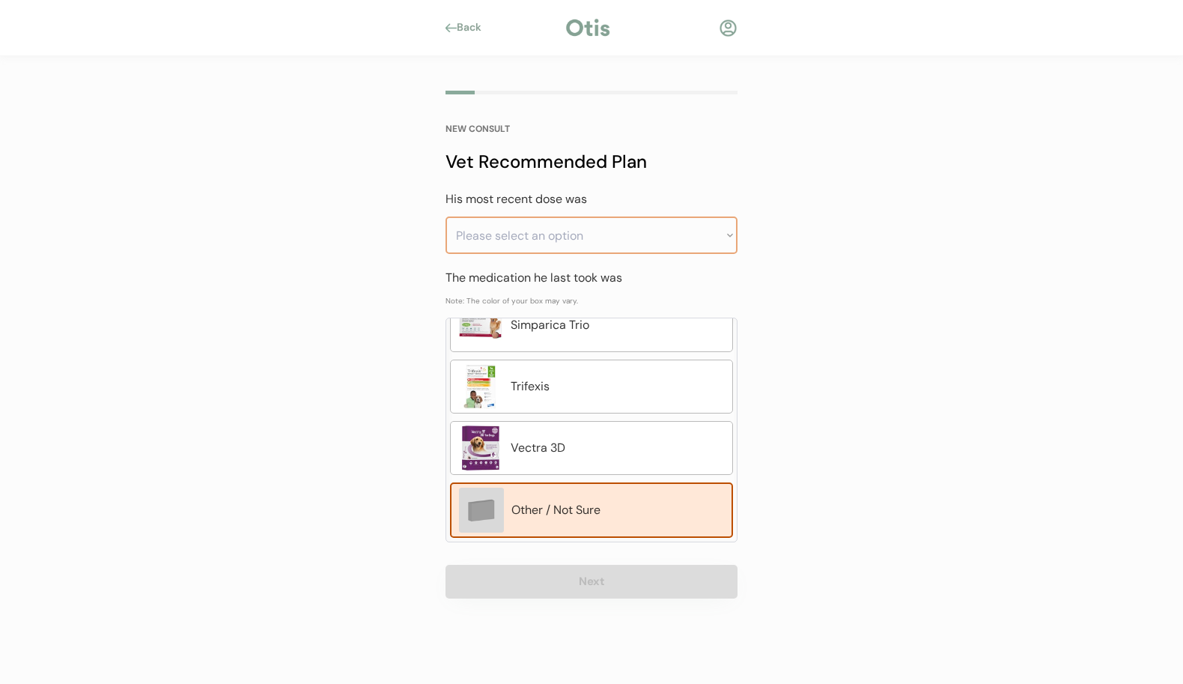
click at [726, 231] on select "Please select an option Less than a month ago Within the last 1 - 2 months With…" at bounding box center [592, 234] width 292 height 37
select select ""within_the_last_3___6_months""
click at [446, 216] on select "Please select an option Less than a month ago Within the last 1 - 2 months With…" at bounding box center [592, 234] width 292 height 37
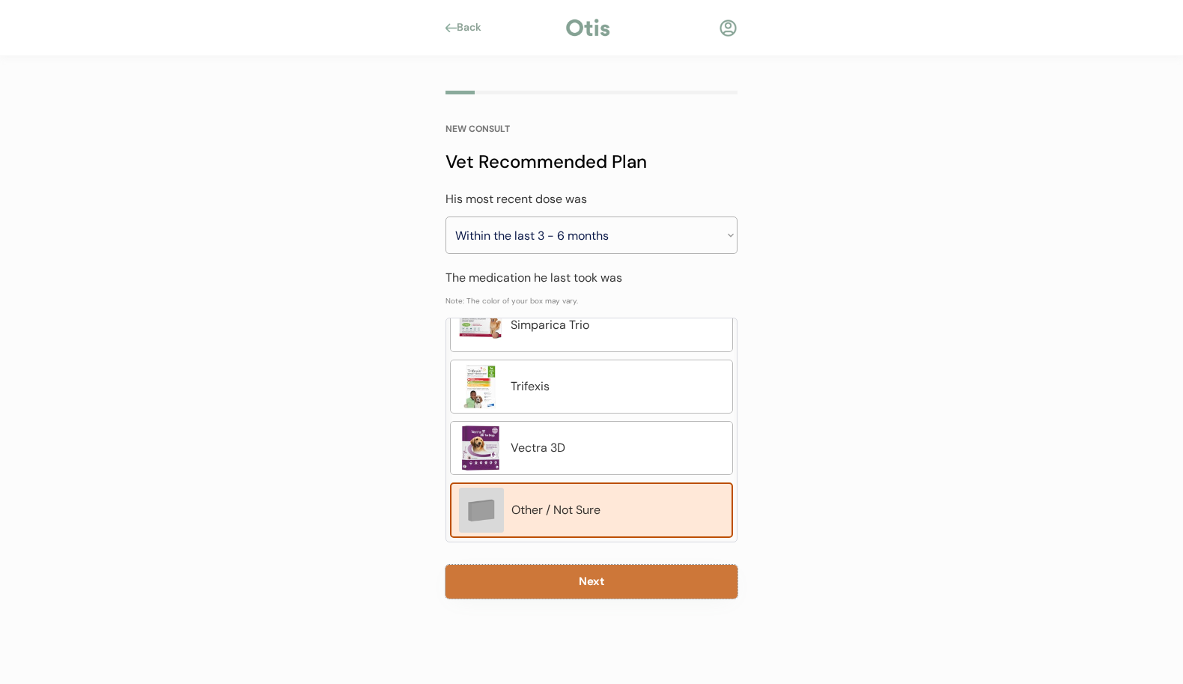
click at [597, 589] on button "Next" at bounding box center [592, 582] width 292 height 34
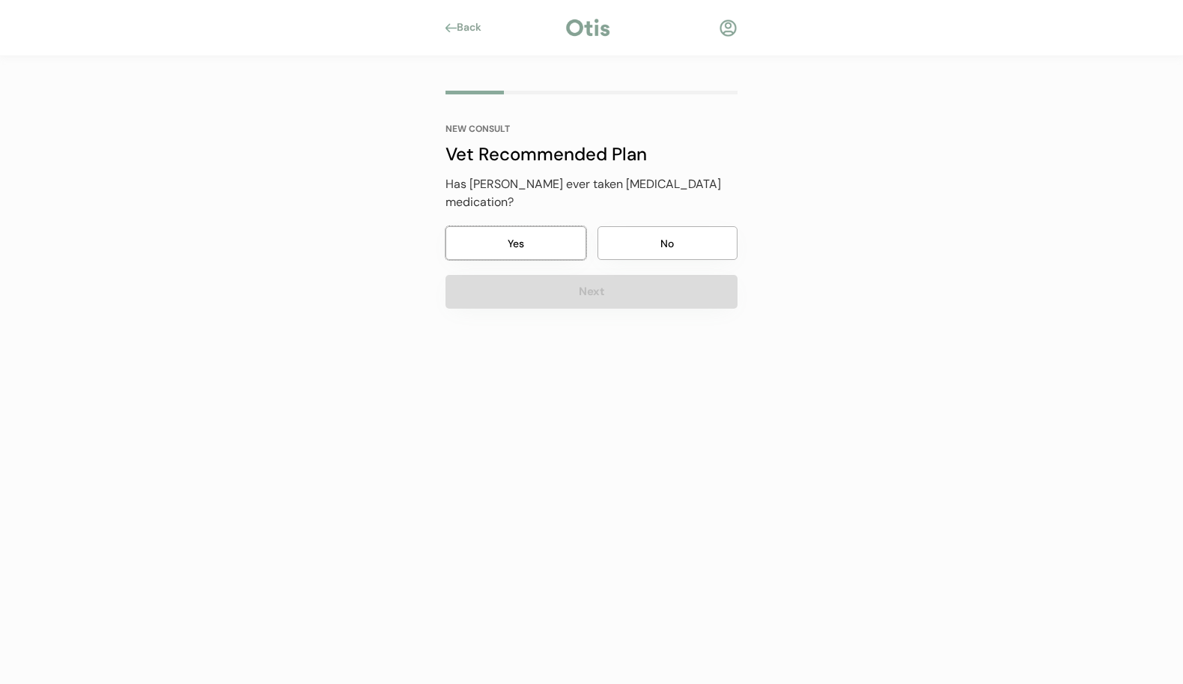
click at [553, 226] on button "Yes" at bounding box center [516, 243] width 141 height 34
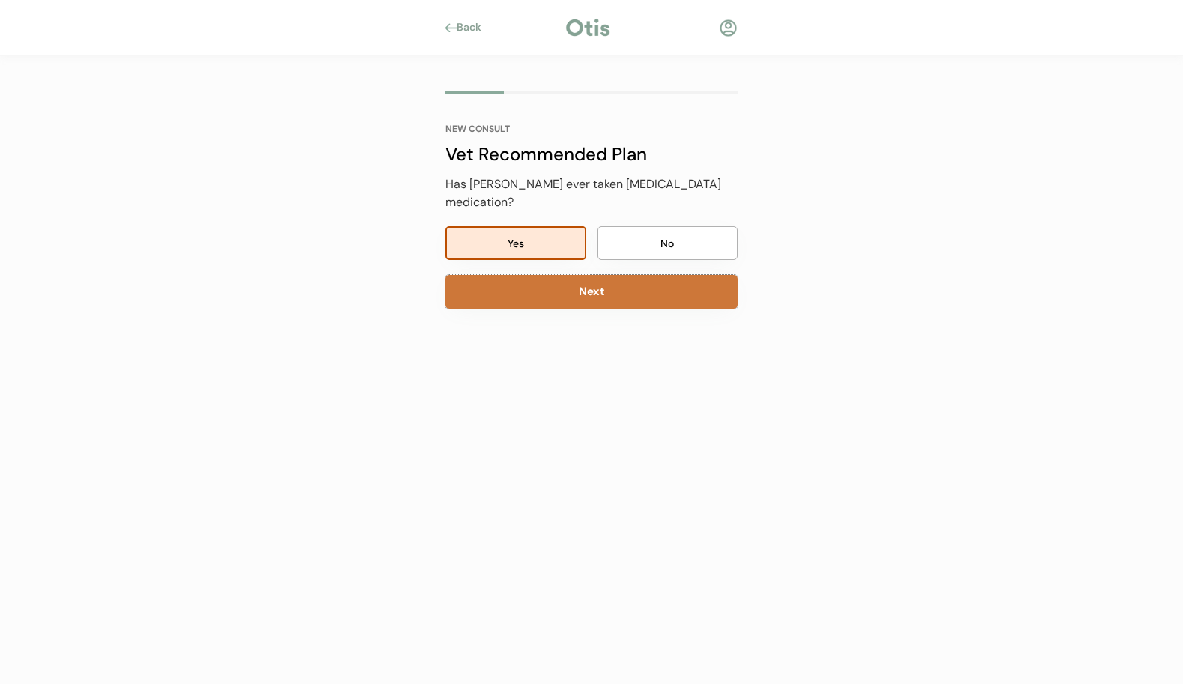
click at [585, 275] on button "Next" at bounding box center [592, 292] width 292 height 34
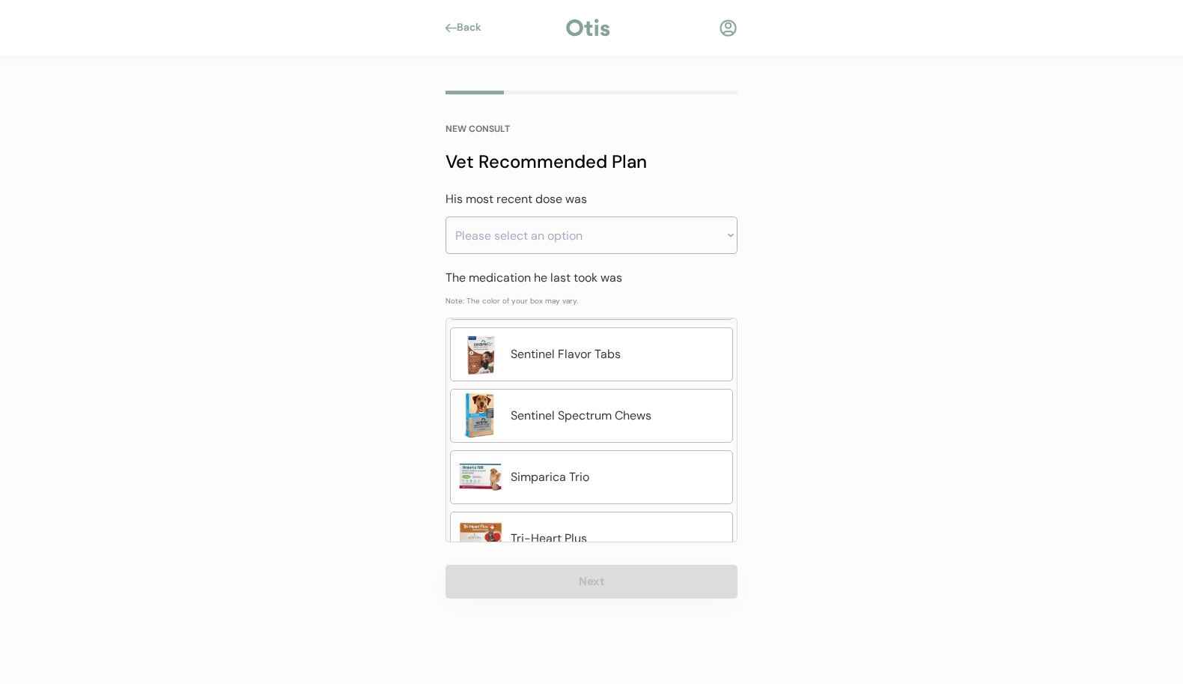
scroll to position [575, 0]
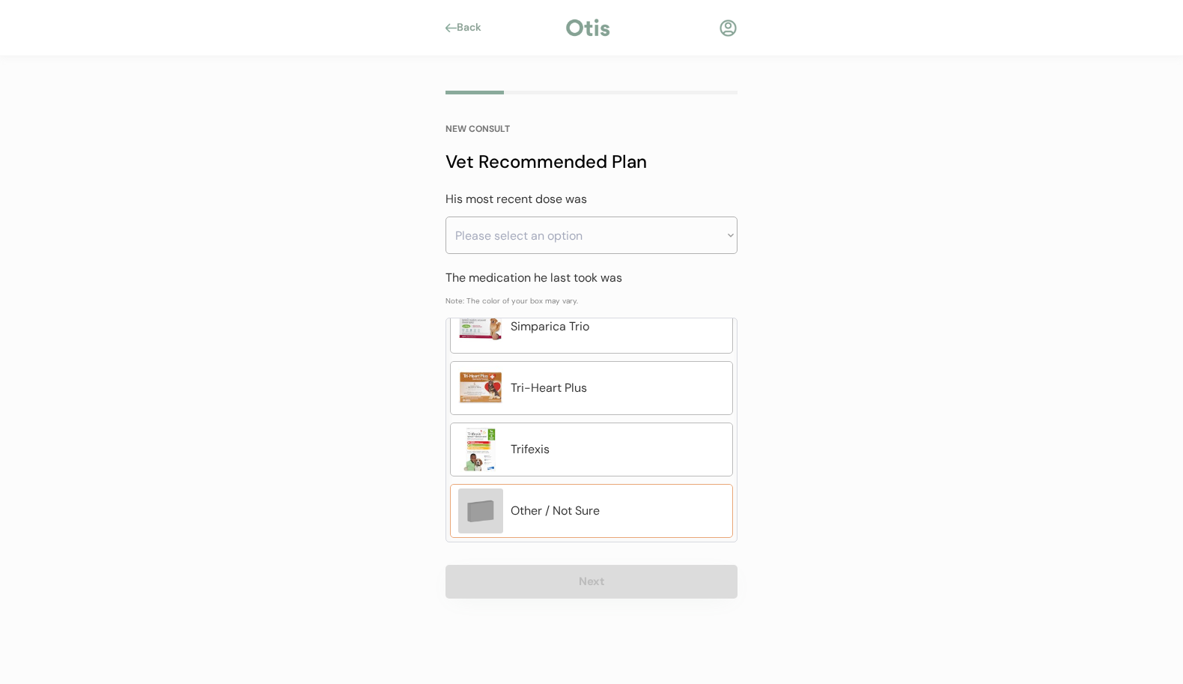
click at [570, 514] on div "Other / Not Sure" at bounding box center [618, 511] width 214 height 18
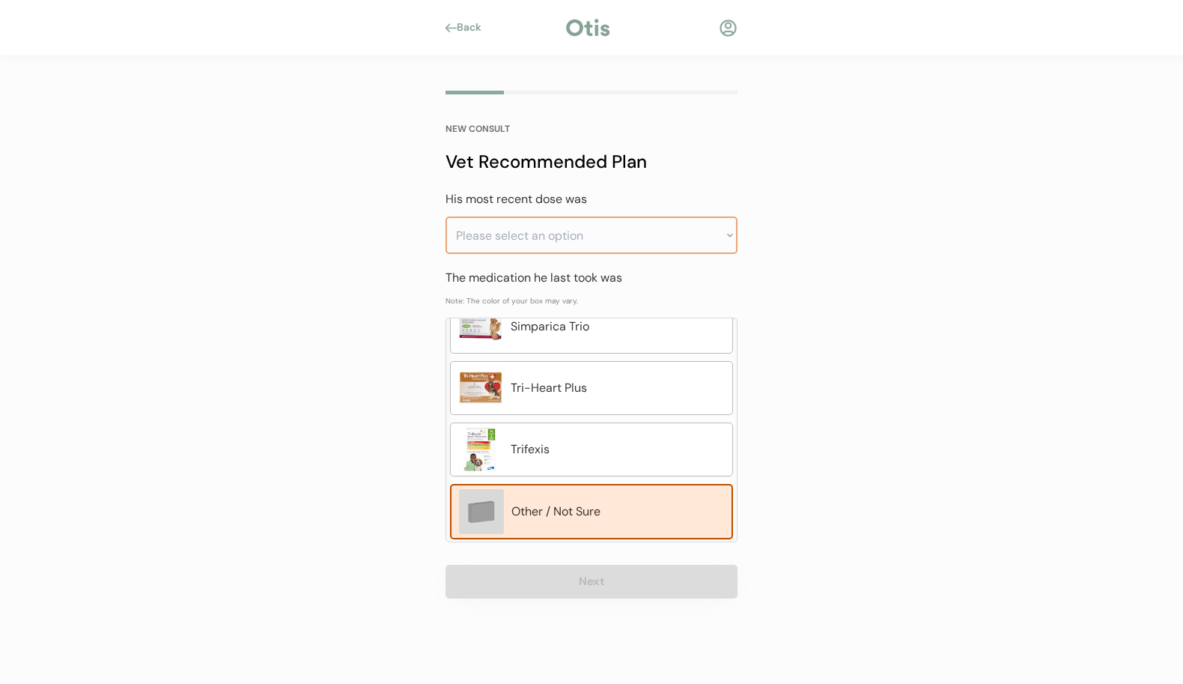
click at [490, 235] on select "Please select an option Less than a month ago Within the last 1 - 2 months With…" at bounding box center [592, 234] width 292 height 37
select select ""within_the_last_3___6_months""
click at [446, 216] on select "Please select an option Less than a month ago Within the last 1 - 2 months With…" at bounding box center [592, 234] width 292 height 37
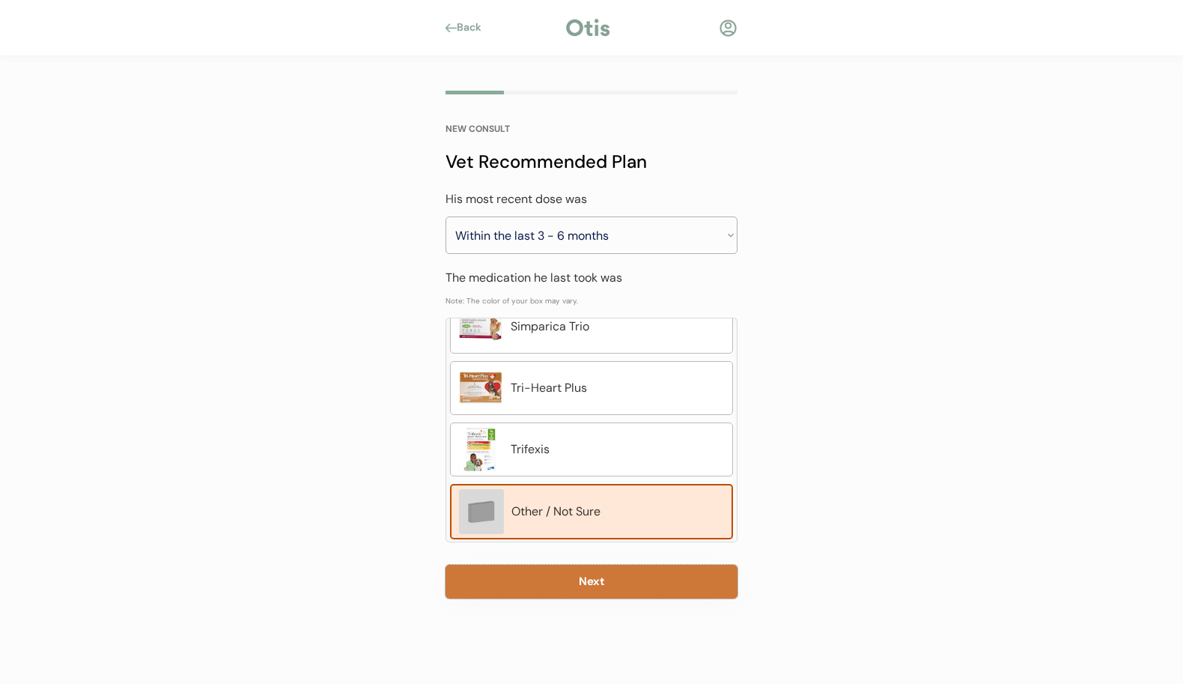
click at [602, 580] on button "Next" at bounding box center [592, 582] width 292 height 34
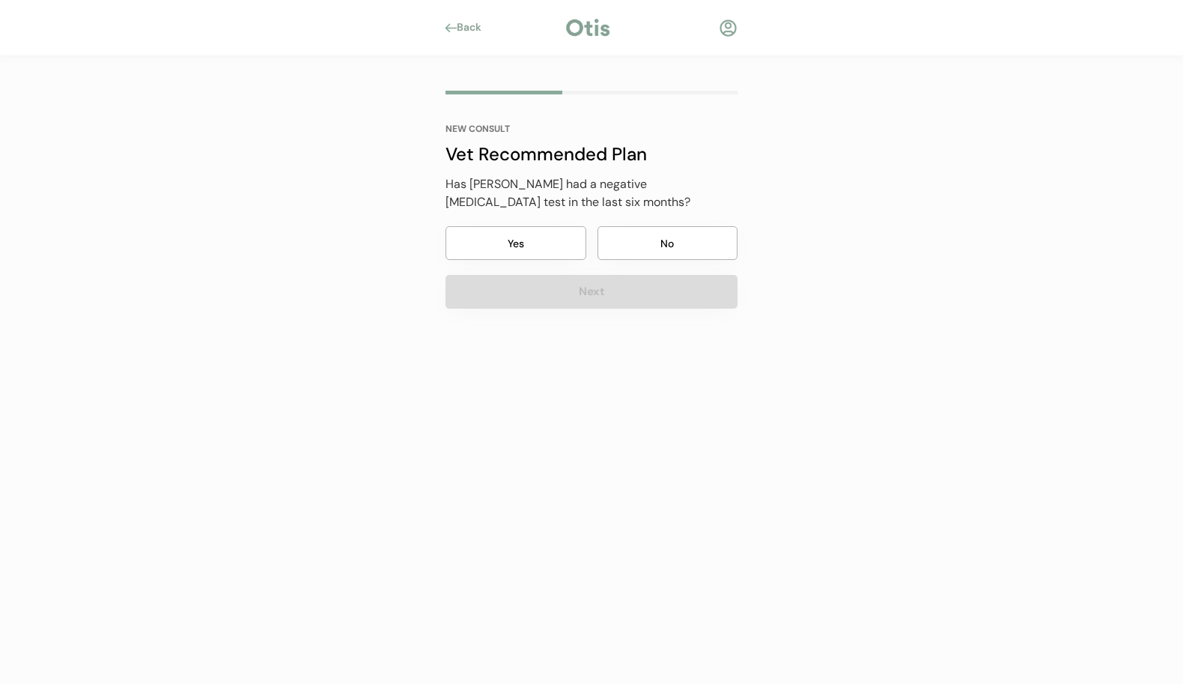
click at [620, 236] on button "No" at bounding box center [668, 243] width 141 height 34
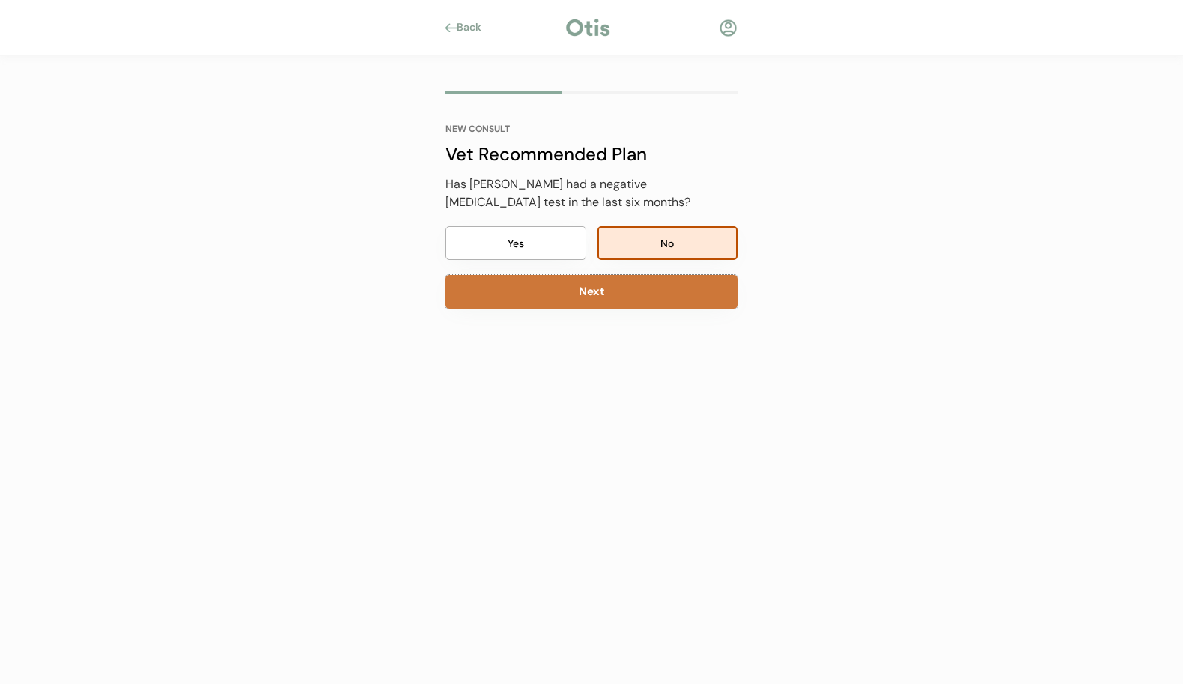
click at [591, 293] on button "Next" at bounding box center [592, 292] width 292 height 34
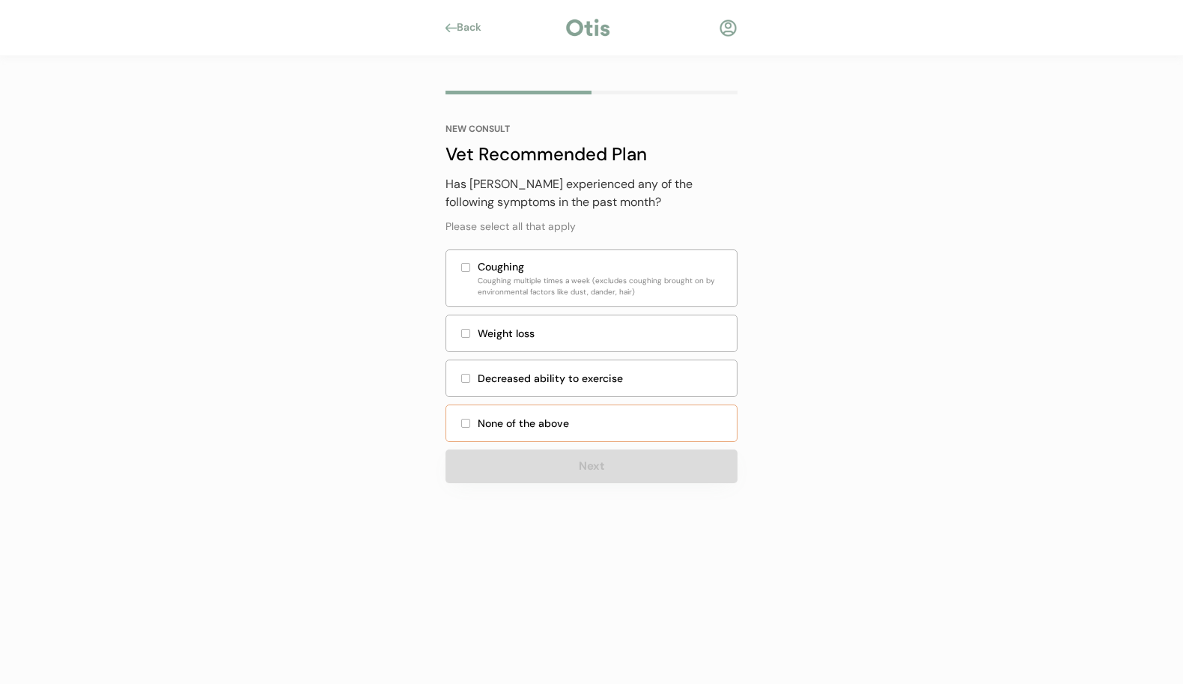
click at [464, 425] on div at bounding box center [465, 422] width 7 height 7
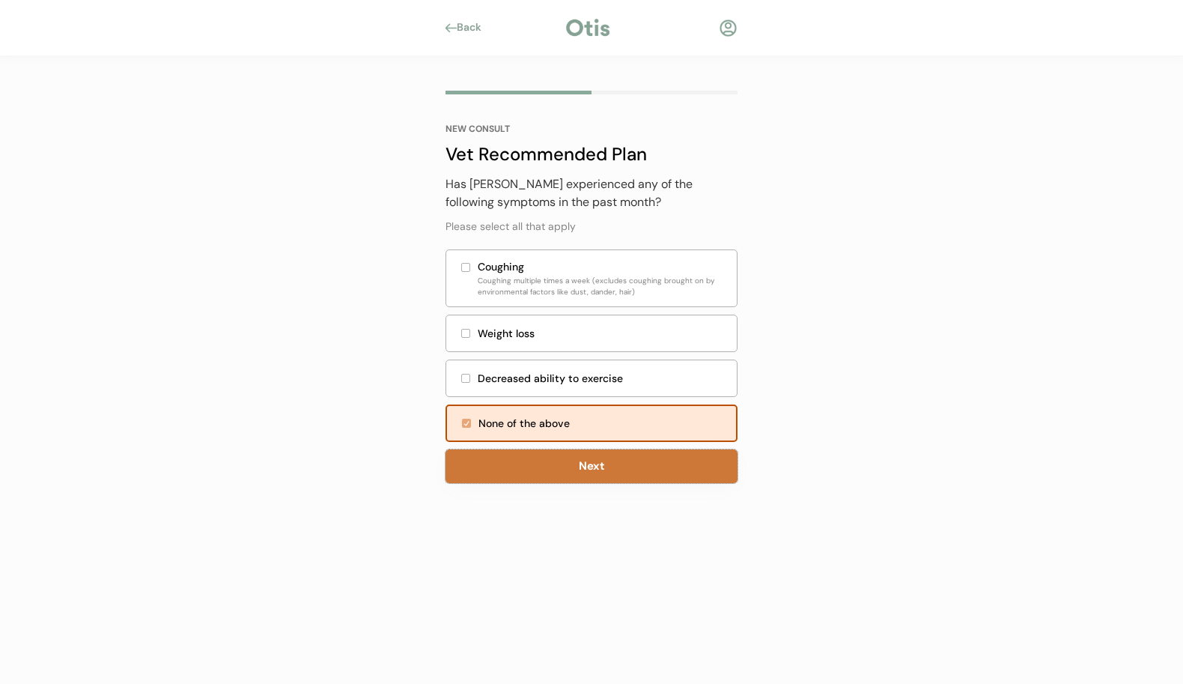
click at [607, 463] on button "Next" at bounding box center [592, 466] width 292 height 34
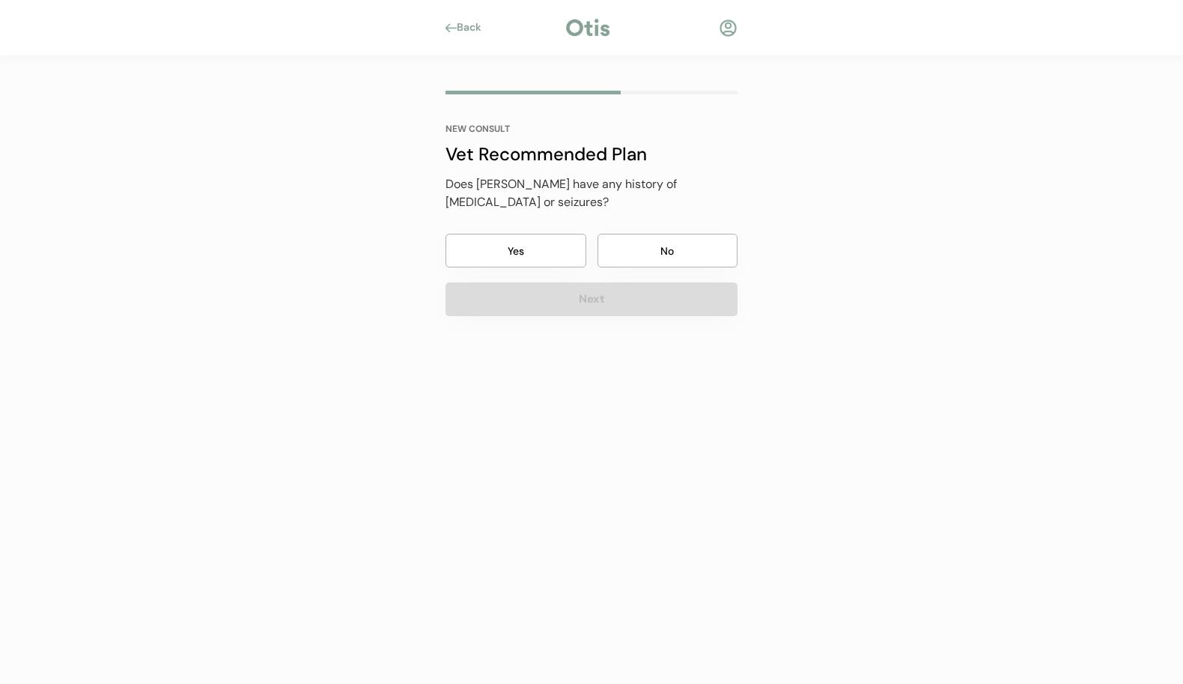
click at [688, 234] on button "No" at bounding box center [668, 251] width 141 height 34
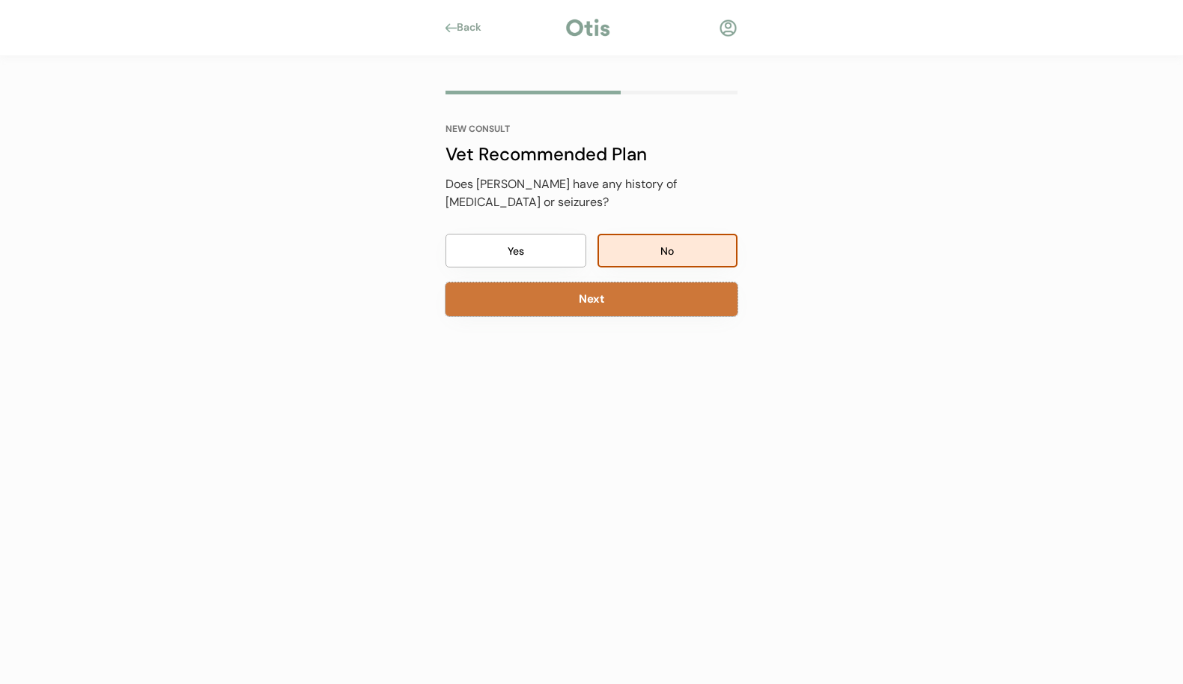
click at [618, 282] on button "Next" at bounding box center [592, 299] width 292 height 34
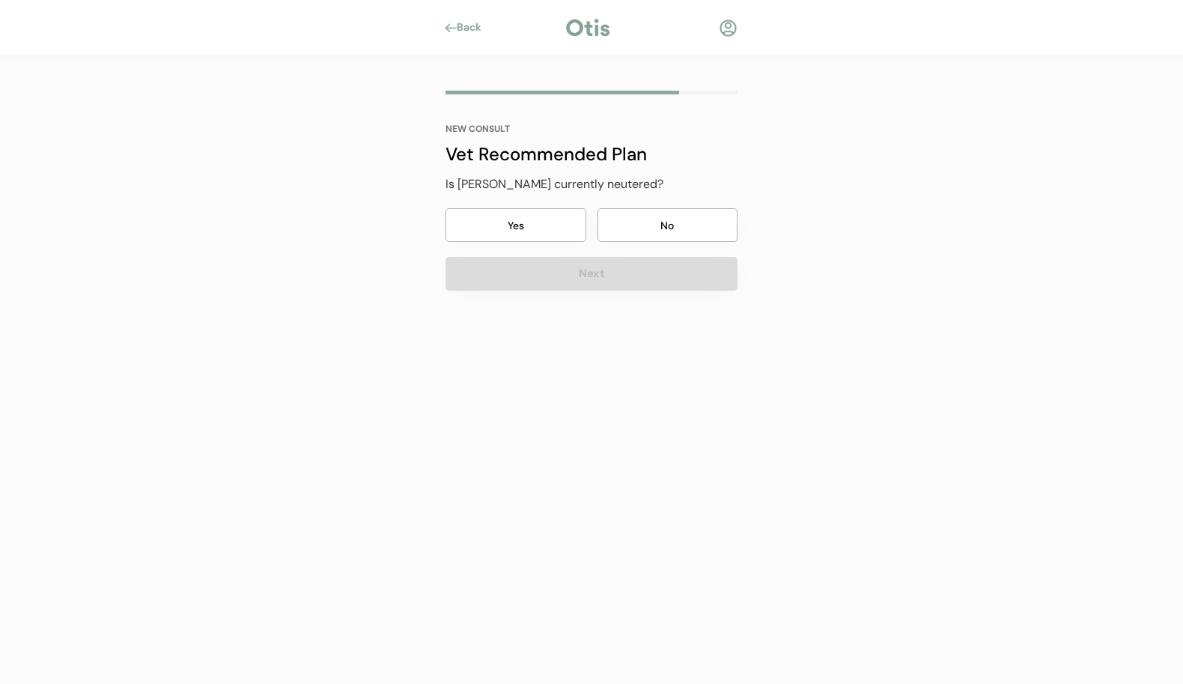
click at [545, 221] on button "Yes" at bounding box center [516, 225] width 141 height 34
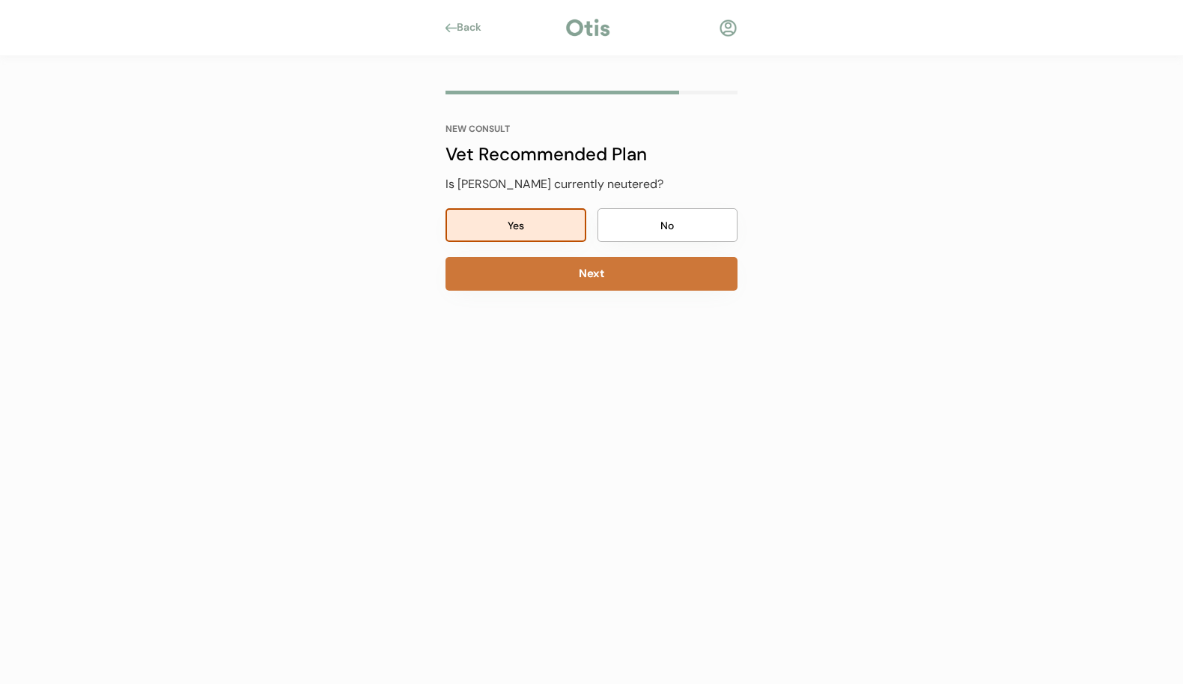
click at [601, 265] on button "Next" at bounding box center [592, 274] width 292 height 34
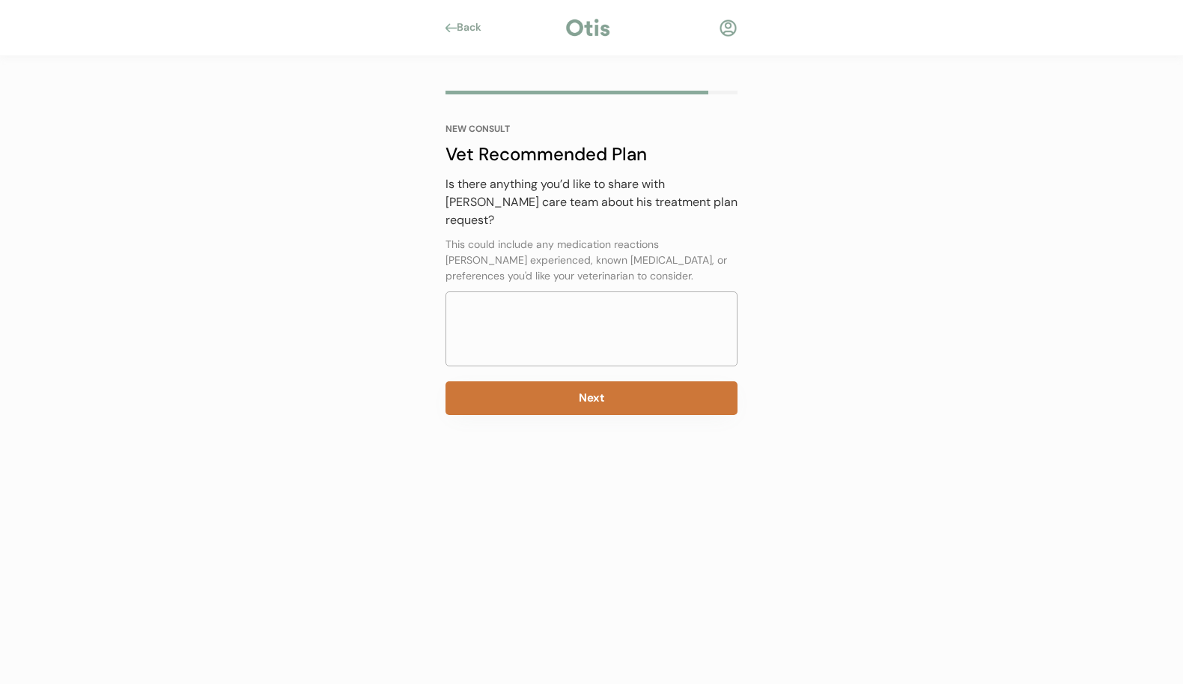
click at [605, 381] on button "Next" at bounding box center [592, 398] width 292 height 34
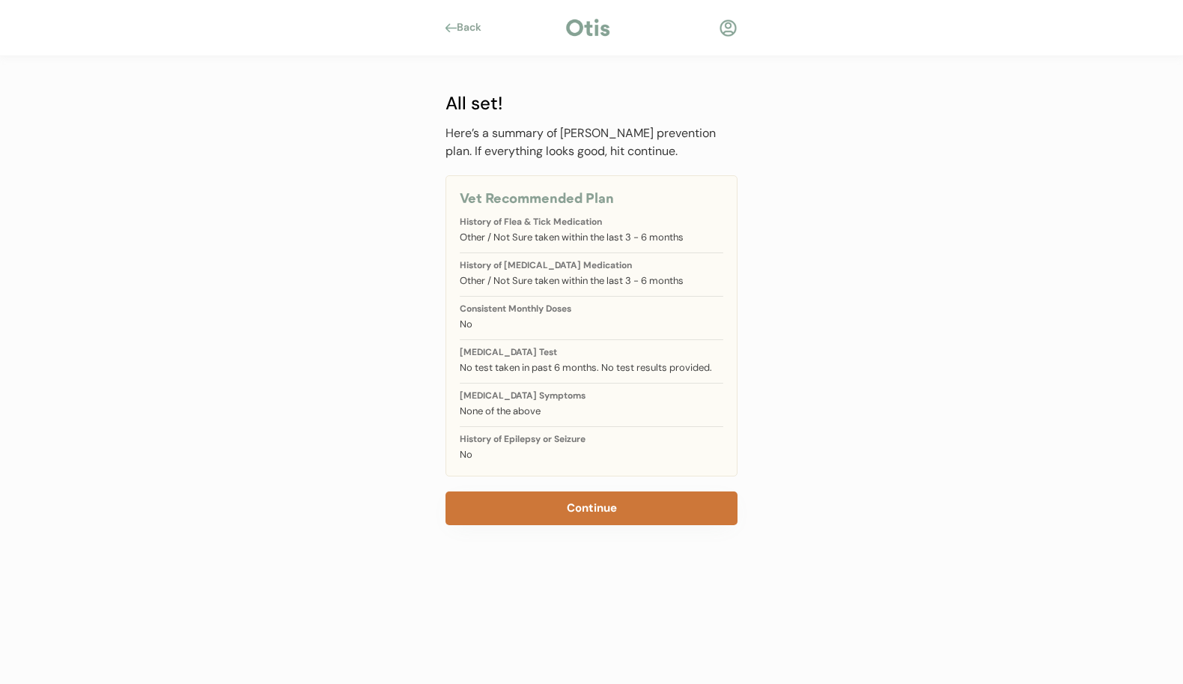
click at [586, 509] on button "Continue" at bounding box center [592, 508] width 292 height 34
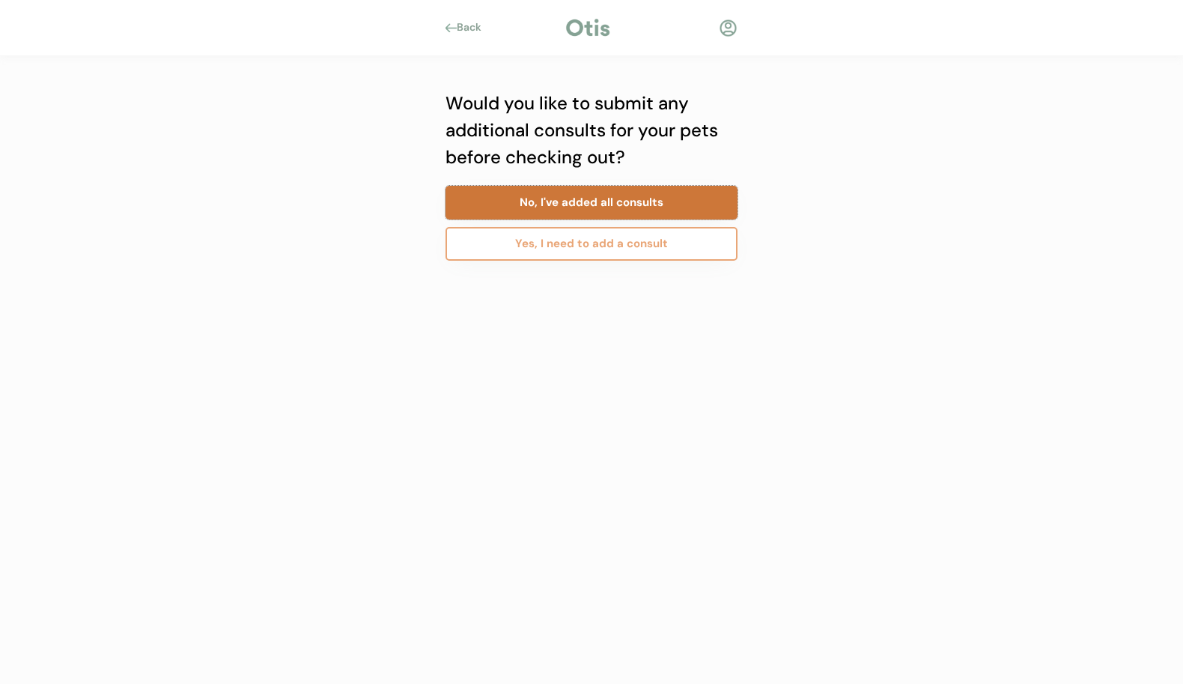
click at [572, 207] on button "No, I've added all consults" at bounding box center [592, 203] width 292 height 34
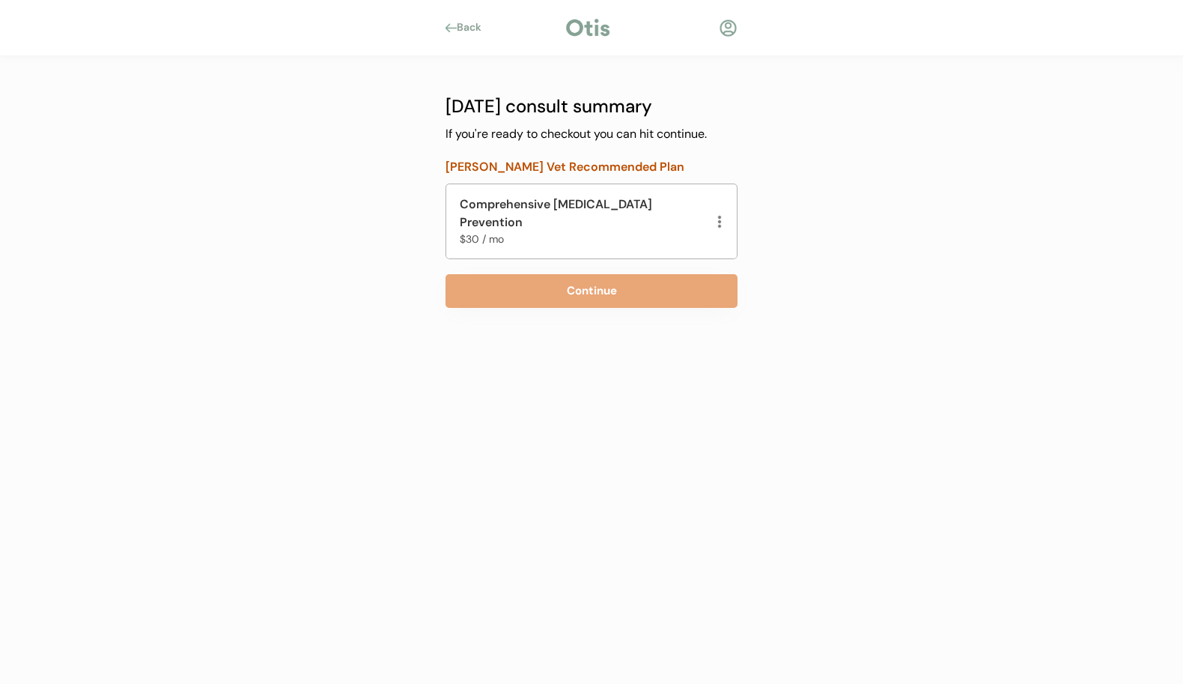
click at [576, 198] on div "Comprehensive Parasite Prevention" at bounding box center [584, 213] width 249 height 36
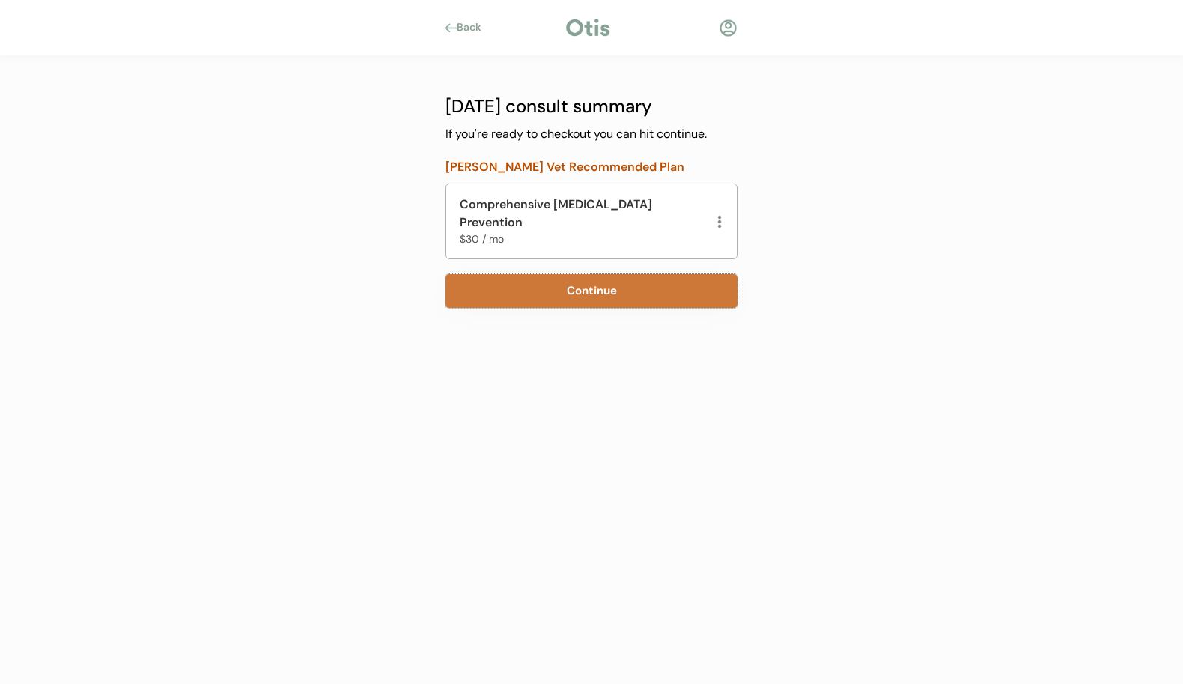
click at [592, 274] on button "Continue" at bounding box center [592, 291] width 292 height 34
